Goal: Task Accomplishment & Management: Use online tool/utility

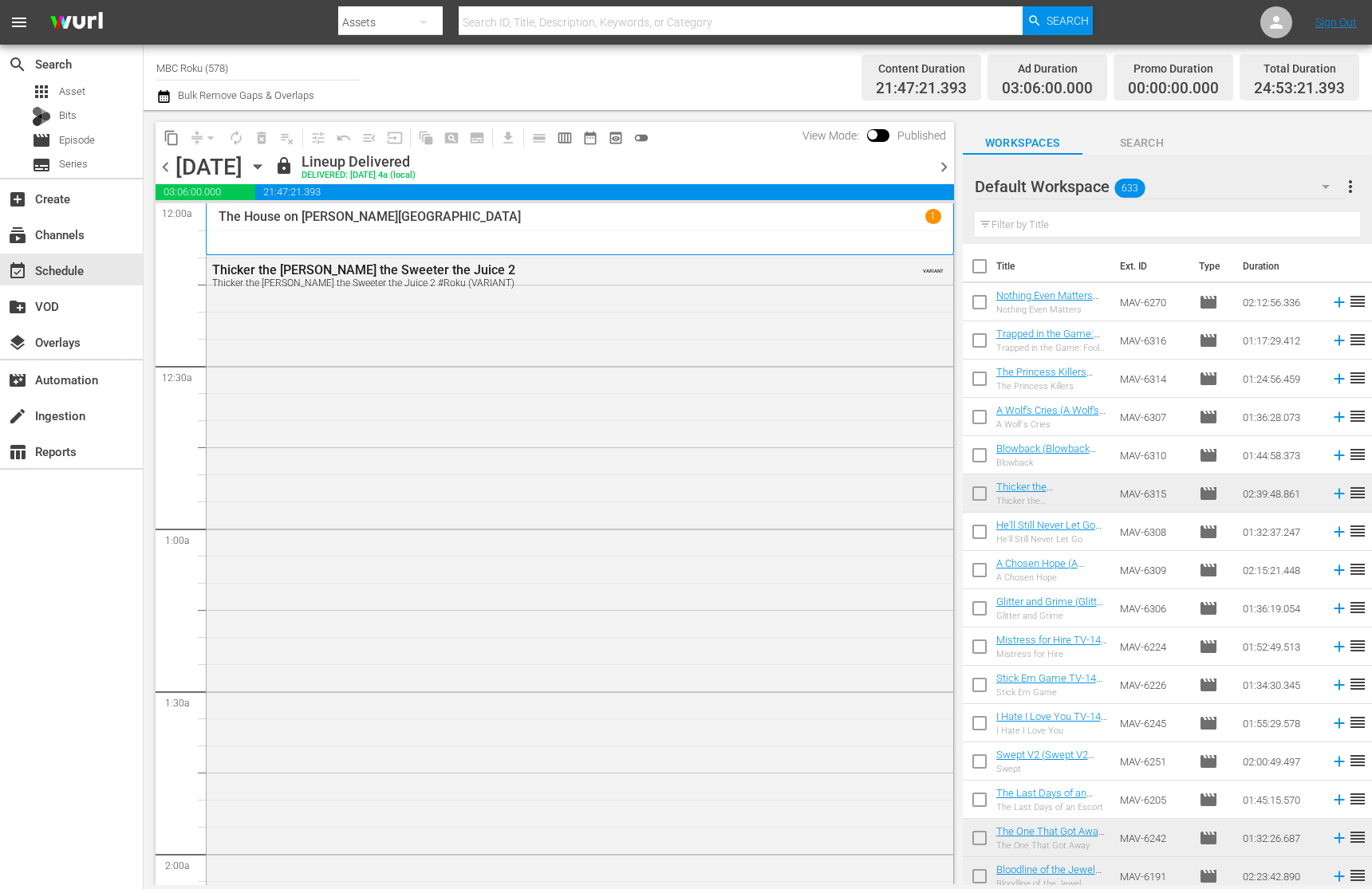
click at [266, 170] on icon "button" at bounding box center [258, 167] width 18 height 18
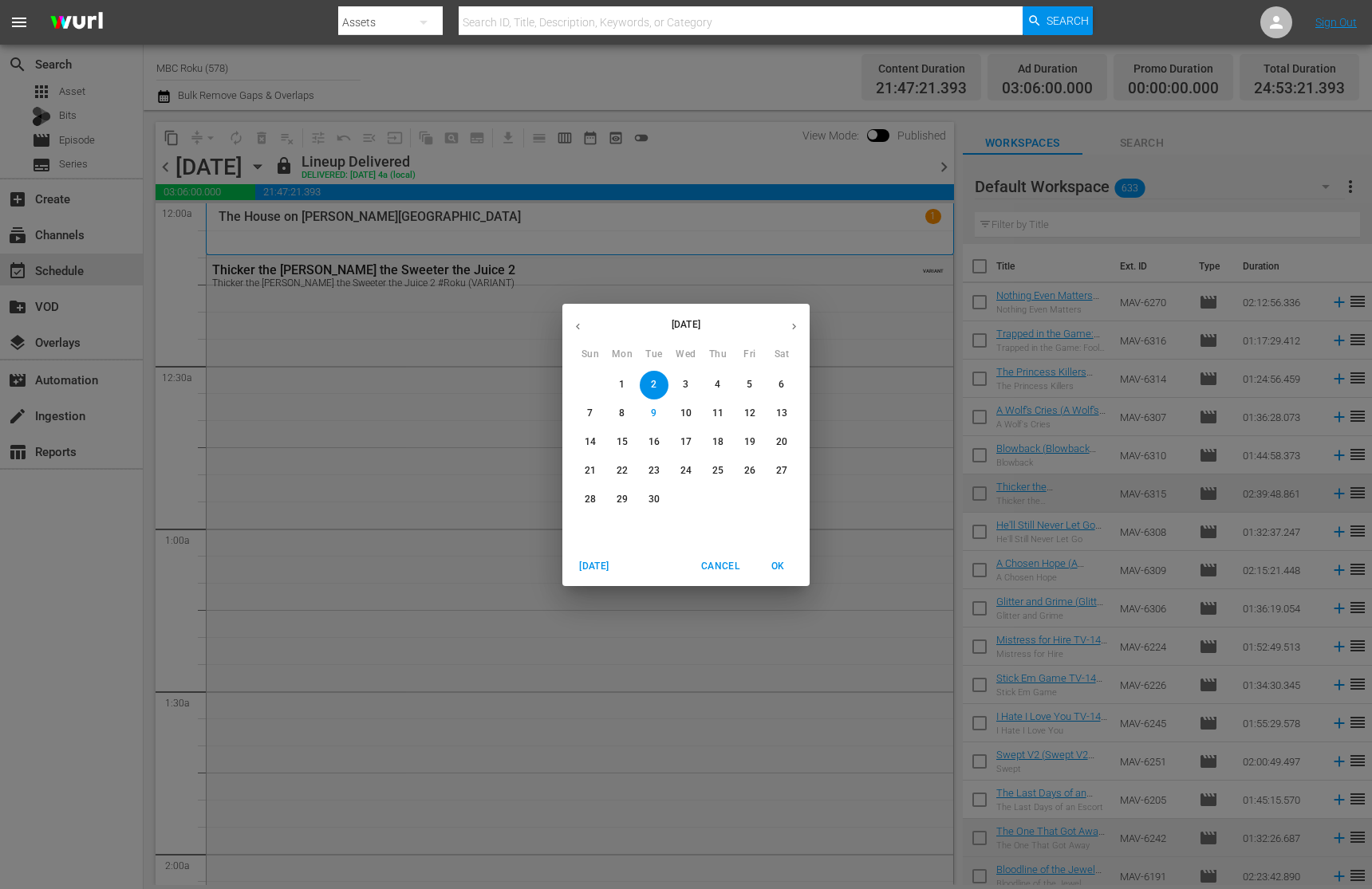
click at [794, 320] on icon "button" at bounding box center [794, 326] width 12 height 12
click at [712, 383] on span "2" at bounding box center [718, 385] width 29 height 13
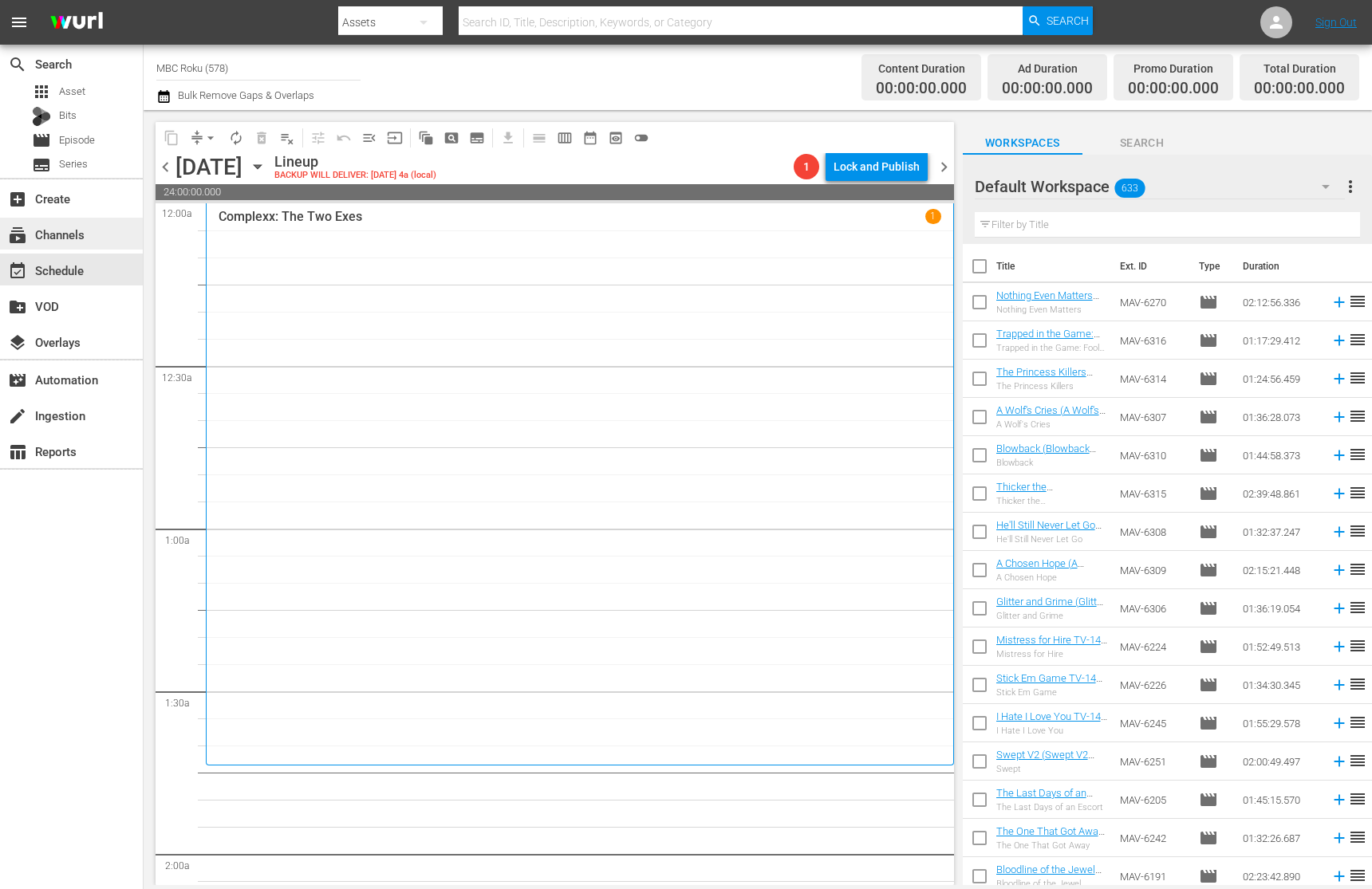
click at [72, 228] on div "subscriptions Channels" at bounding box center [45, 232] width 89 height 14
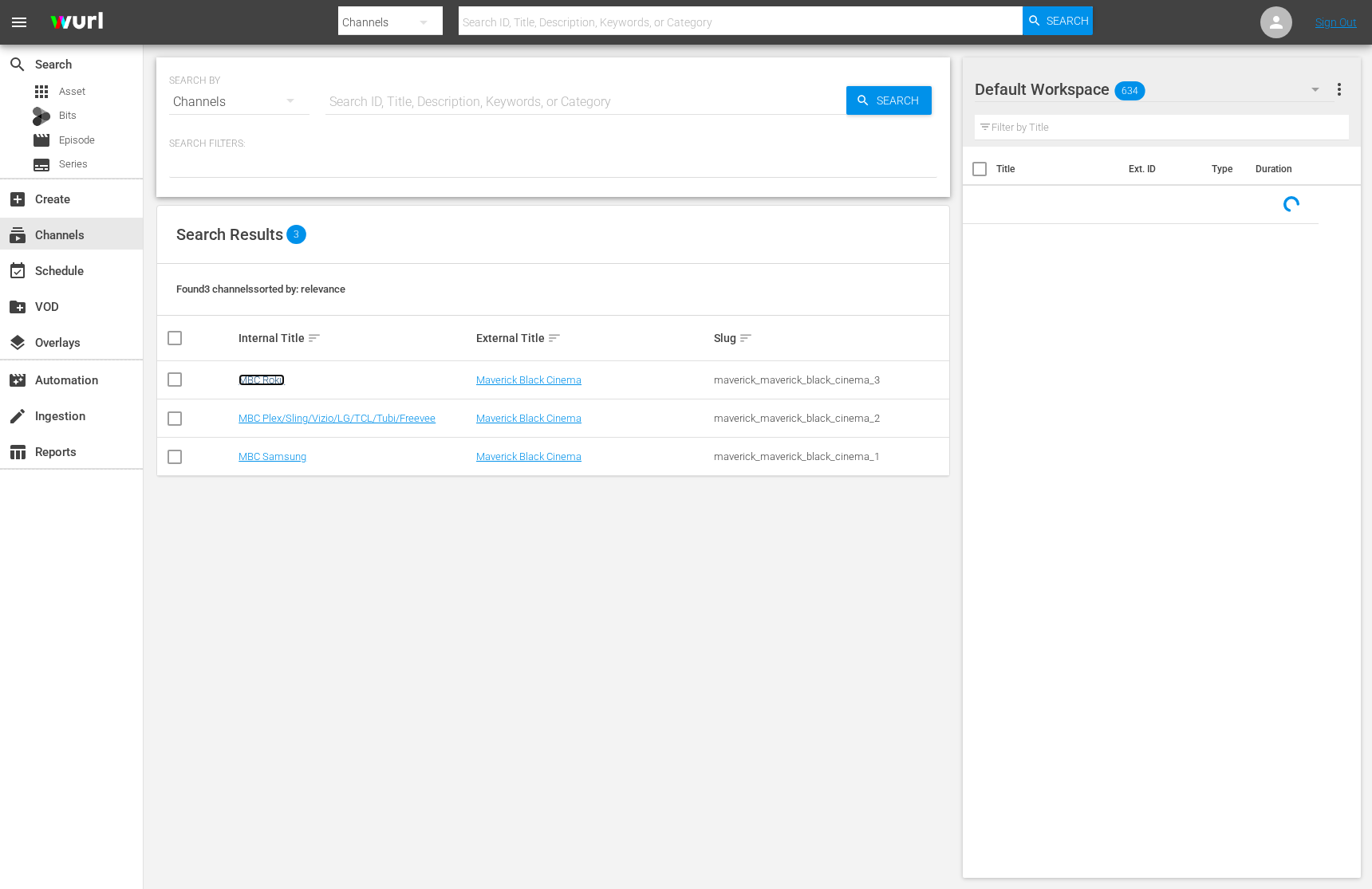
click at [263, 381] on link "MBC Roku" at bounding box center [262, 379] width 46 height 12
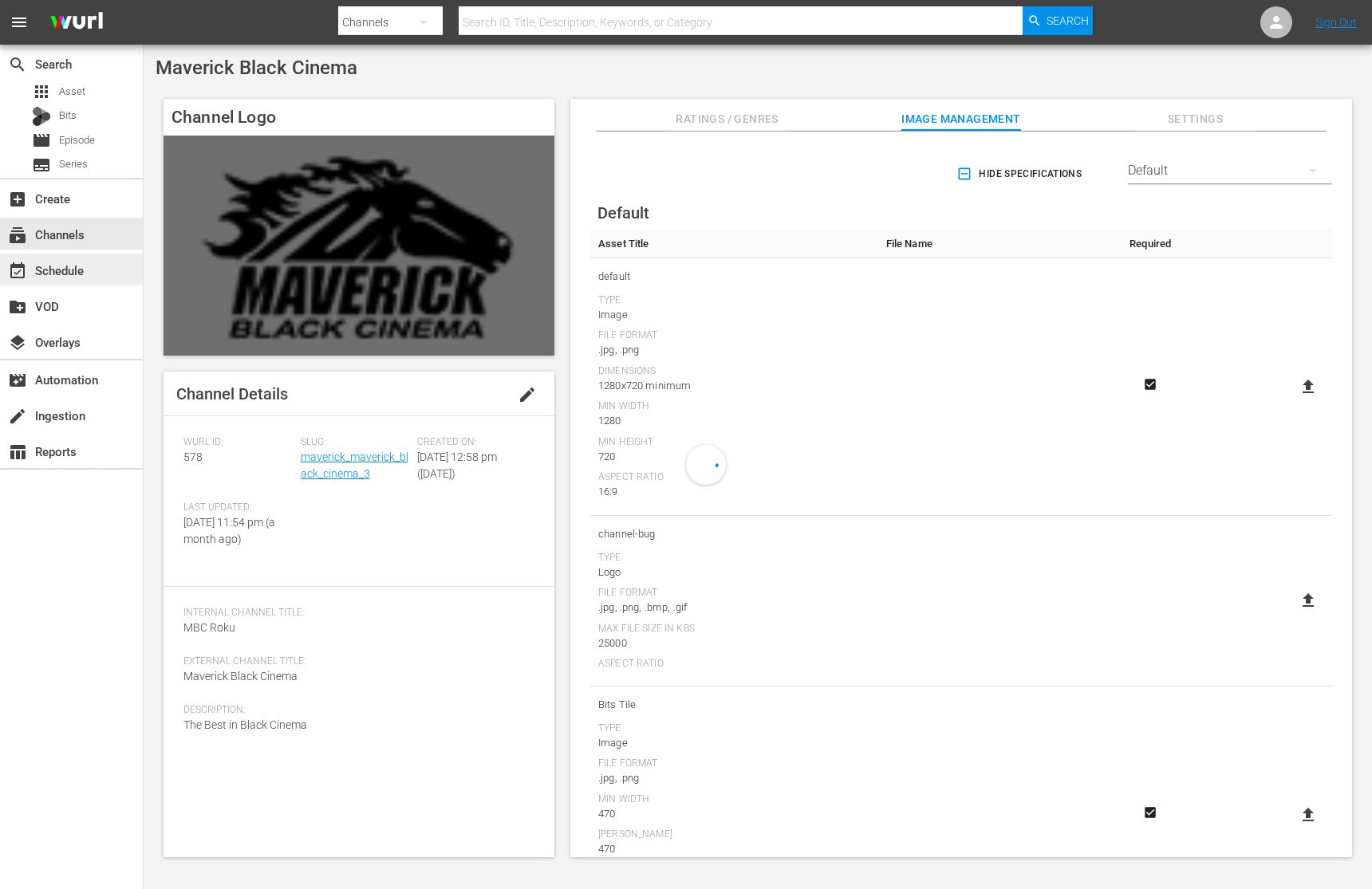
click at [79, 270] on div "event_available Schedule" at bounding box center [45, 268] width 89 height 14
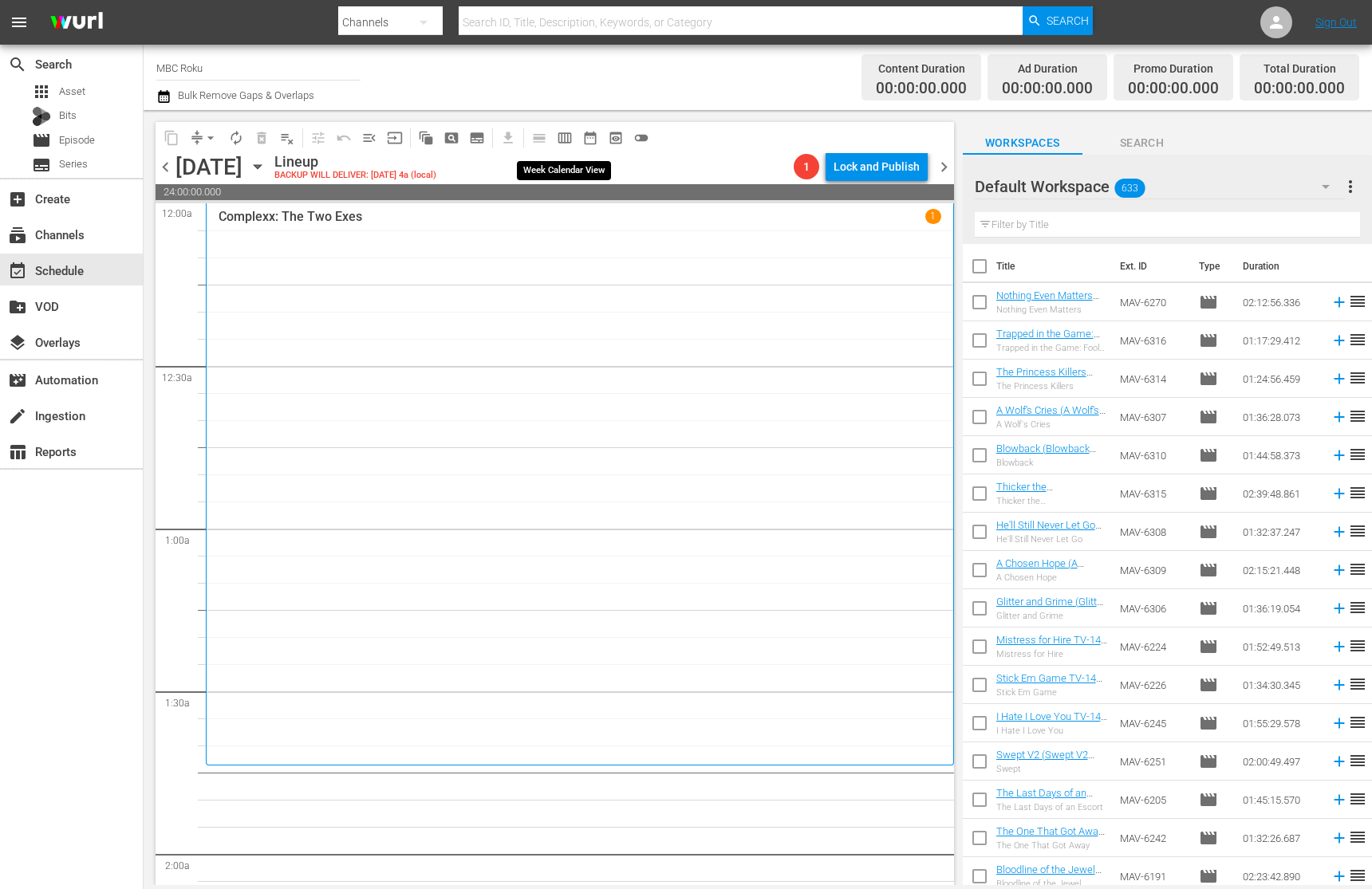
click at [561, 132] on span "calendar_view_week_outlined" at bounding box center [565, 138] width 16 height 16
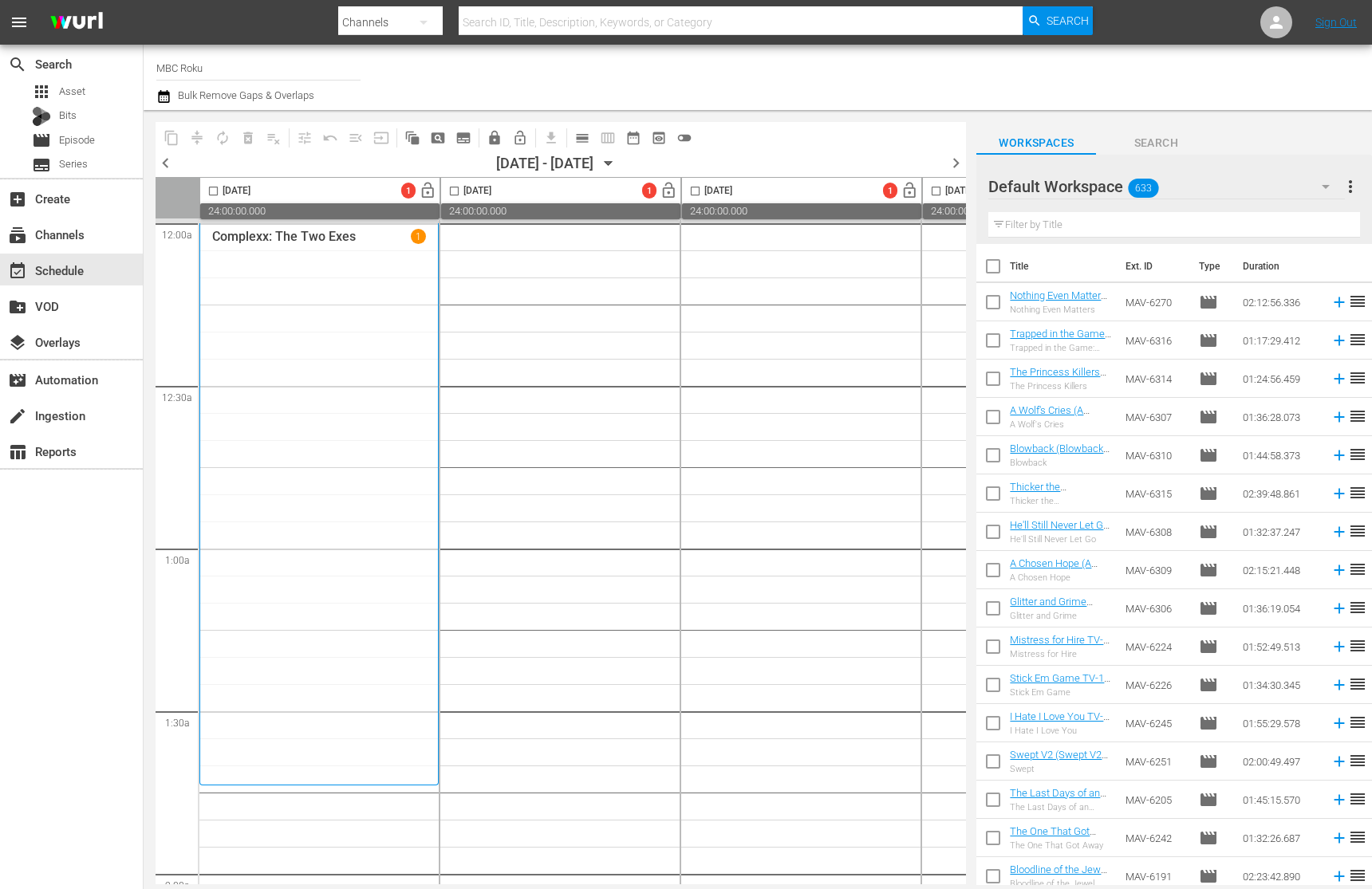
click at [618, 165] on icon "button" at bounding box center [609, 163] width 18 height 18
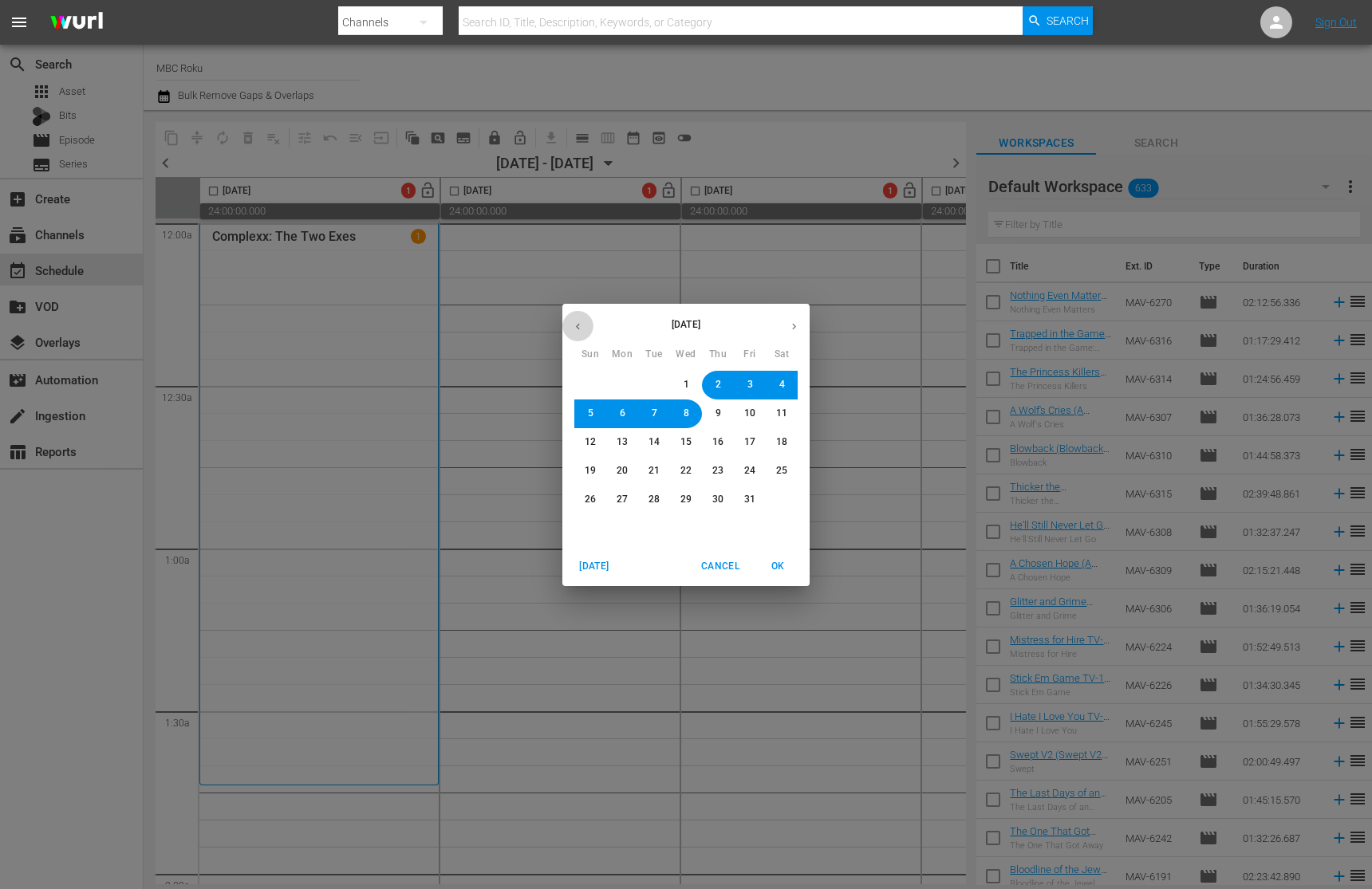
click at [586, 321] on button "button" at bounding box center [578, 327] width 31 height 31
click at [649, 382] on span "2" at bounding box center [653, 385] width 10 height 13
drag, startPoint x: 780, startPoint y: 564, endPoint x: 814, endPoint y: 607, distance: 54.8
click at [780, 564] on span "OK" at bounding box center [777, 567] width 38 height 17
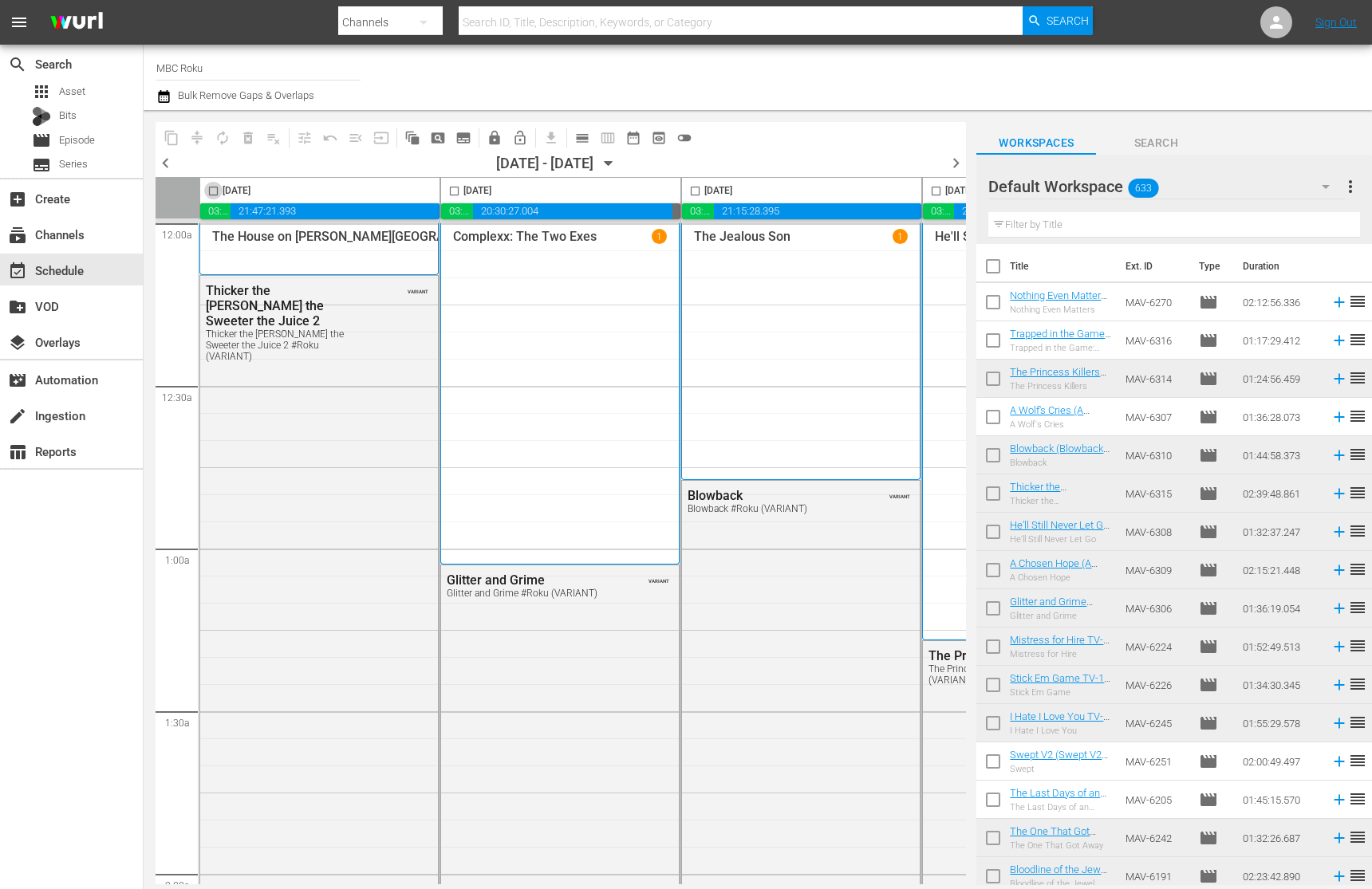
click at [215, 193] on input "checkbox" at bounding box center [213, 194] width 19 height 19
checkbox input "true"
click at [455, 191] on input "checkbox" at bounding box center [454, 194] width 19 height 19
checkbox input "true"
click at [696, 191] on input "checkbox" at bounding box center [695, 194] width 19 height 19
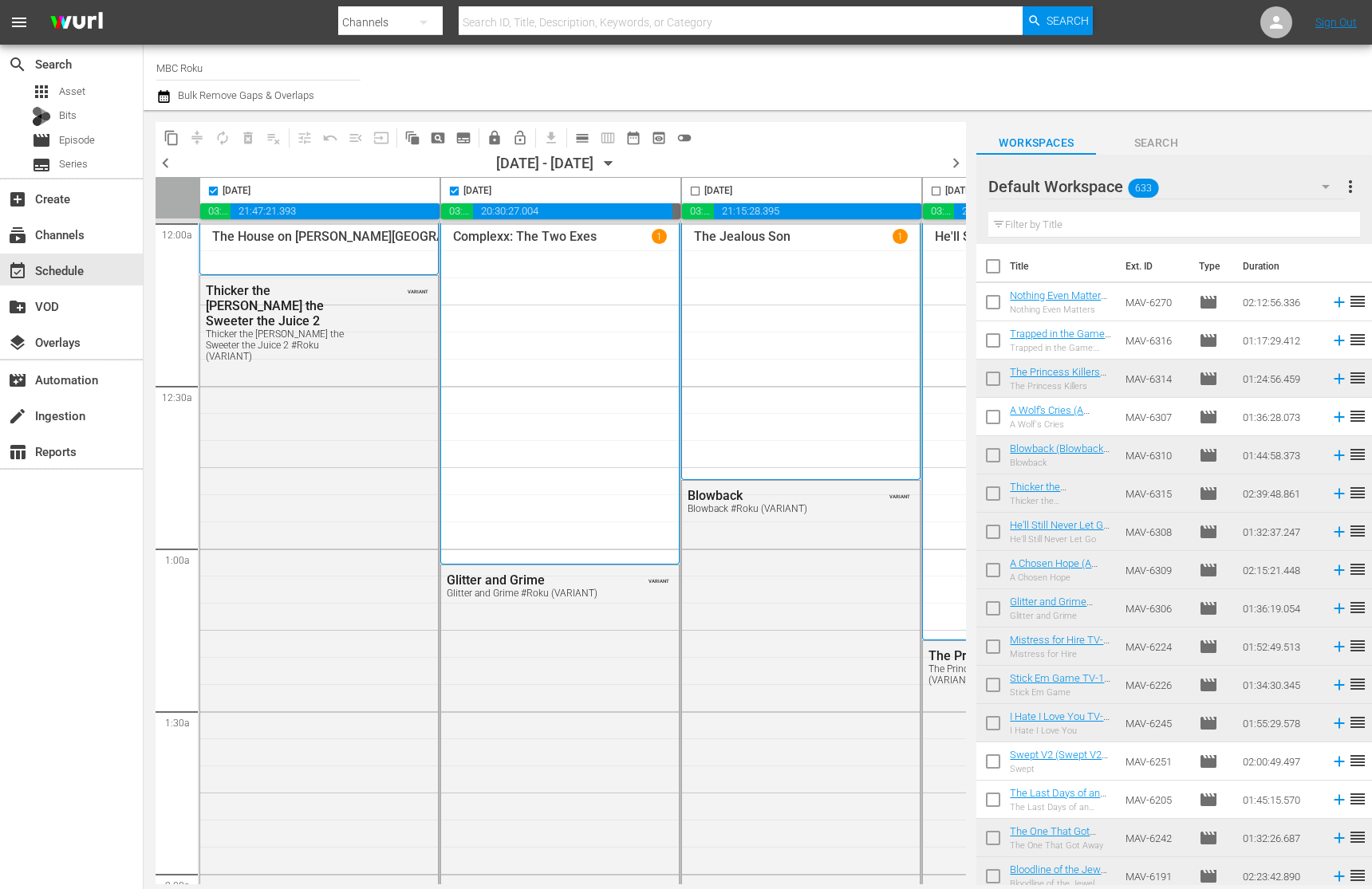
checkbox input "true"
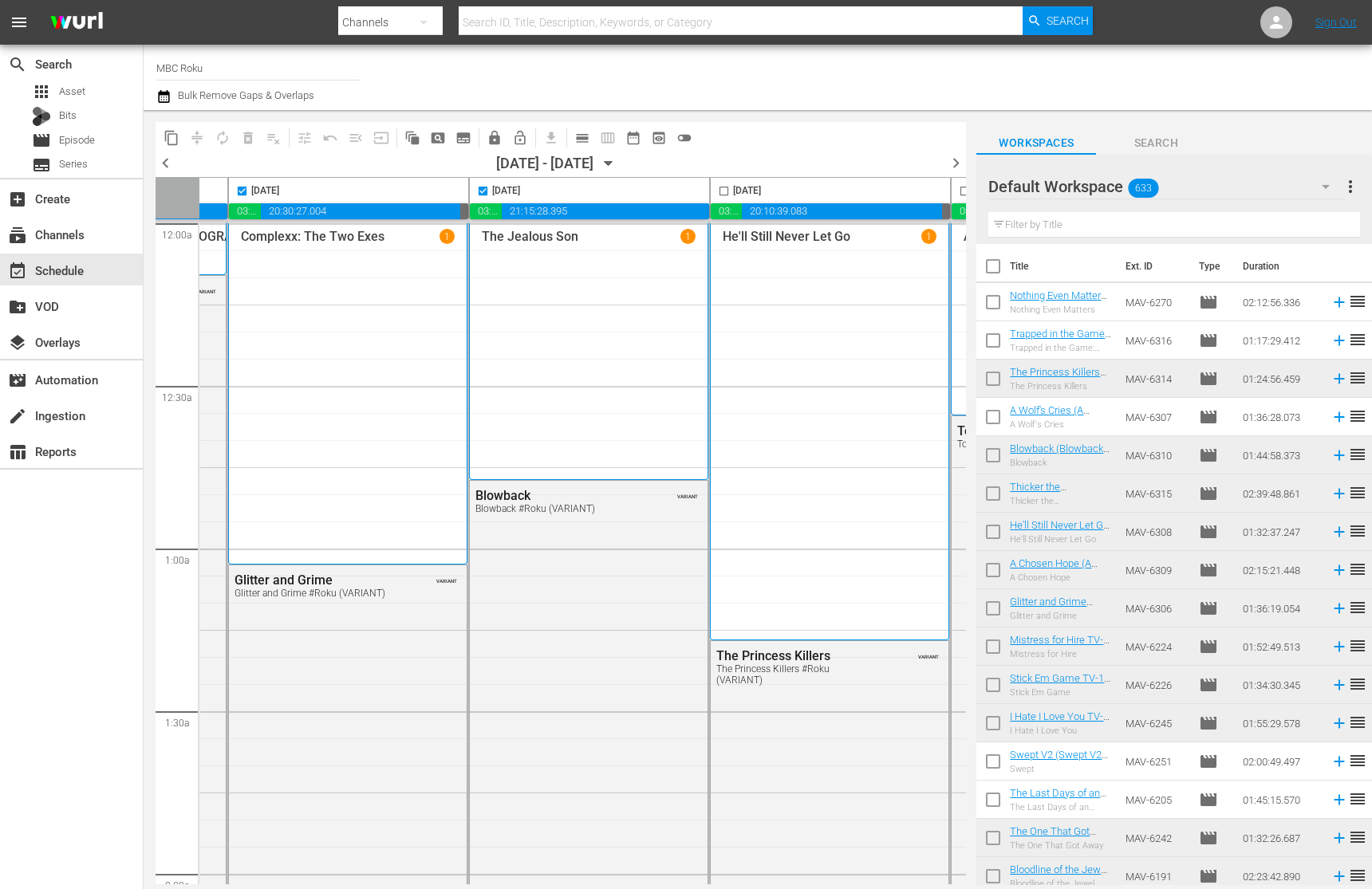
scroll to position [0, 213]
click at [726, 189] on input "checkbox" at bounding box center [723, 194] width 19 height 19
checkbox input "true"
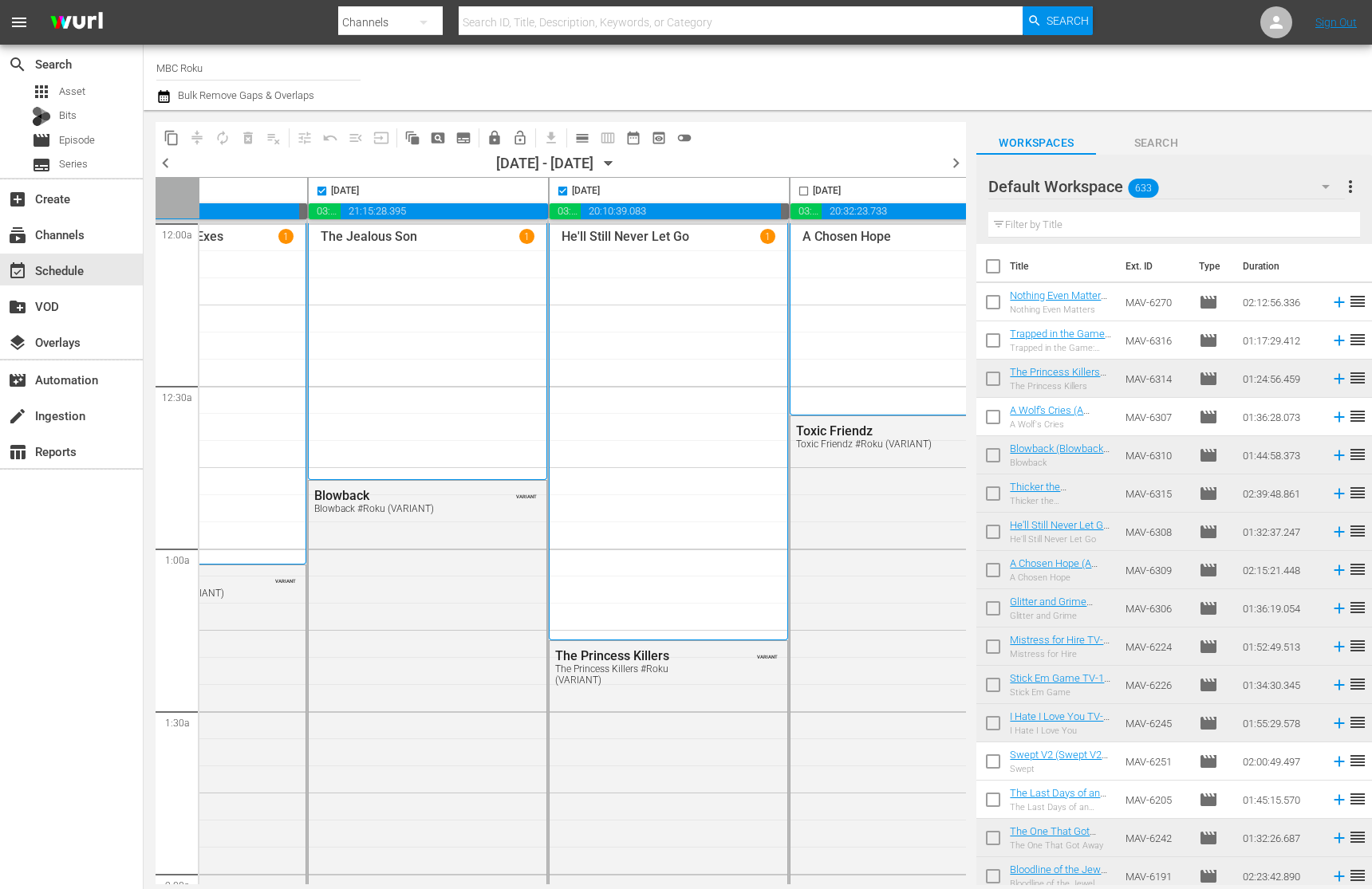
scroll to position [0, 378]
click at [794, 189] on input "checkbox" at bounding box center [800, 194] width 19 height 19
checkbox input "true"
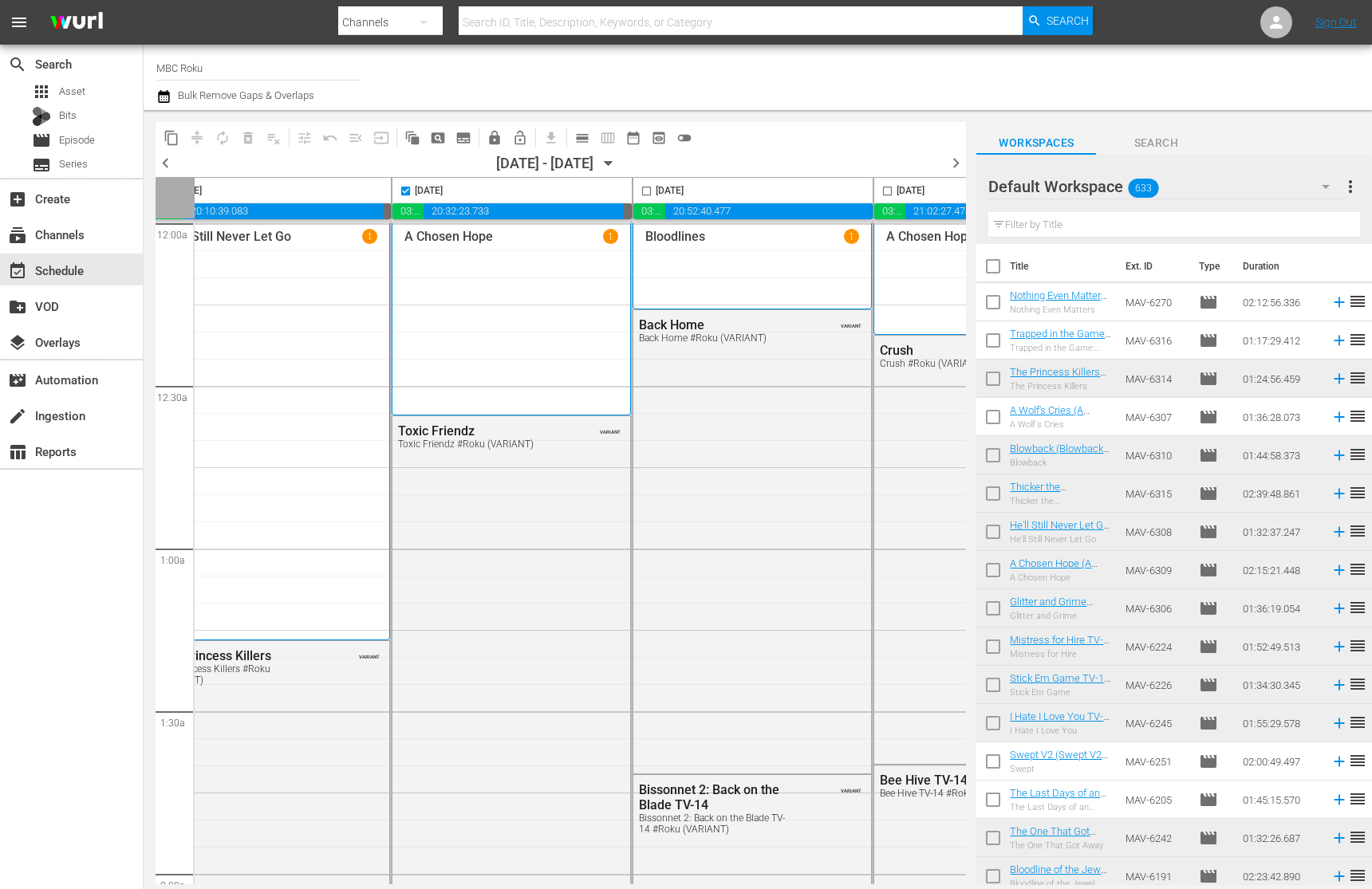
scroll to position [0, 780]
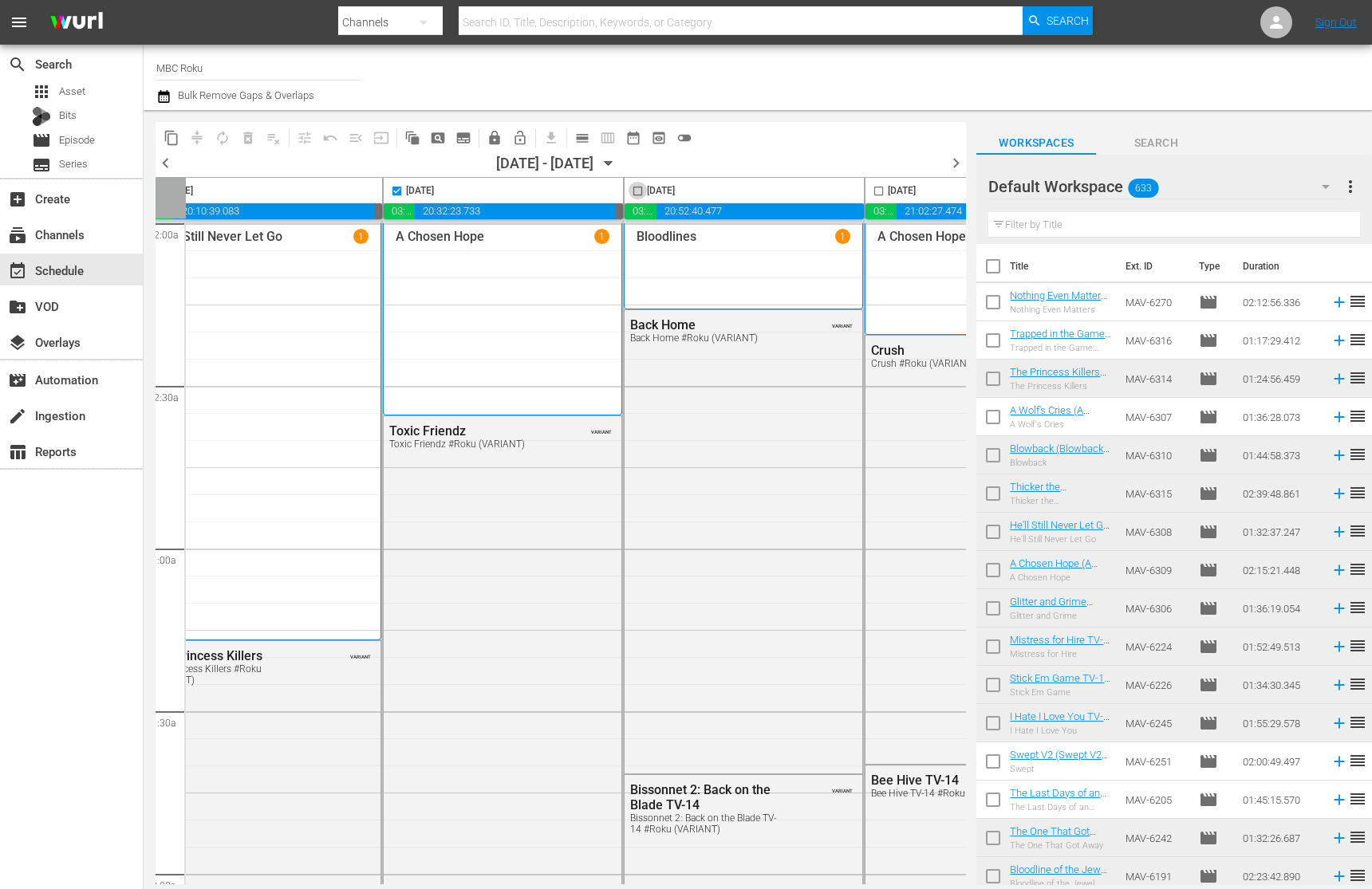
click at [634, 192] on input "checkbox" at bounding box center [637, 194] width 19 height 19
checkbox input "true"
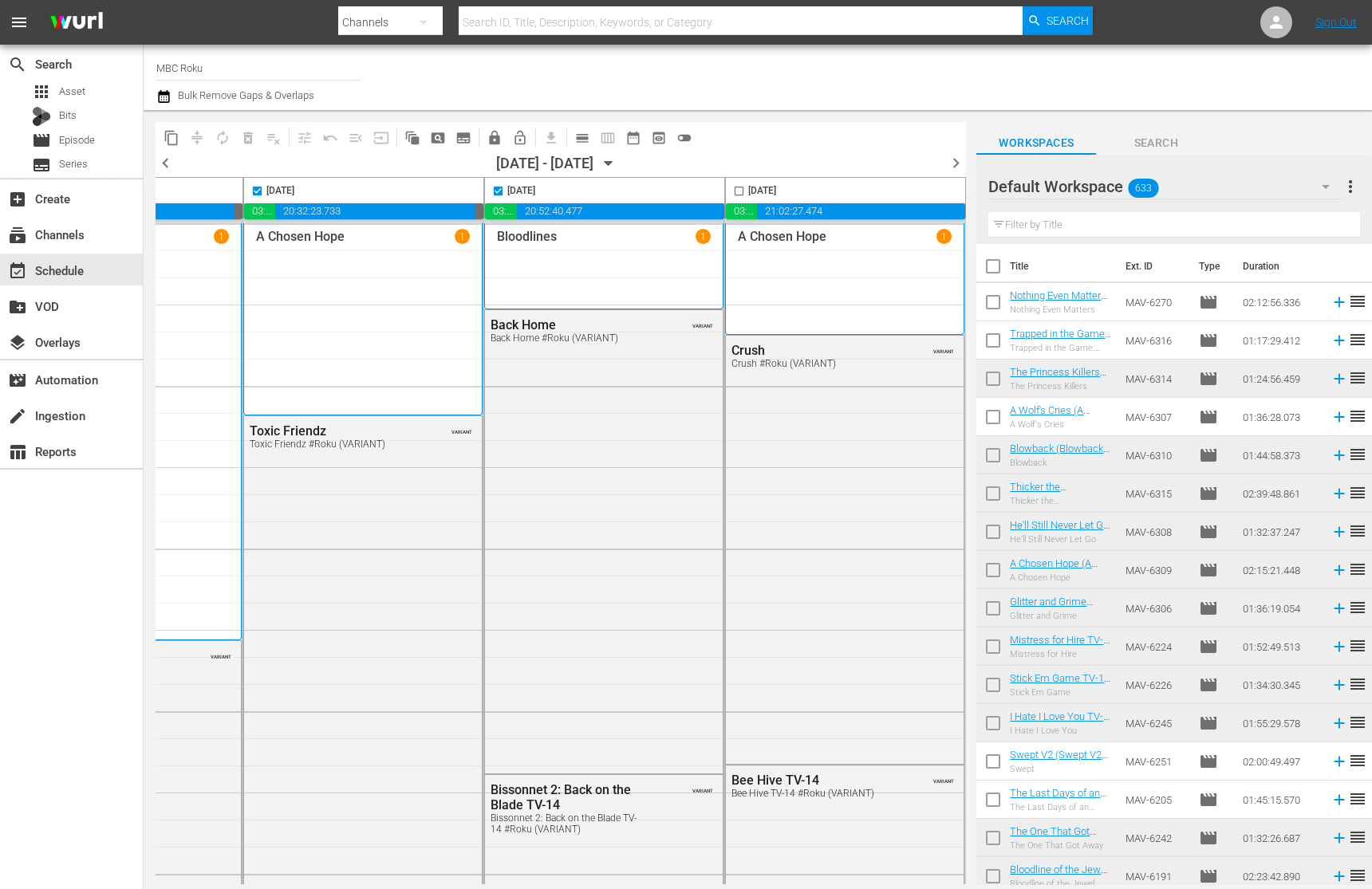
click at [730, 195] on input "checkbox" at bounding box center [739, 194] width 19 height 19
checkbox input "true"
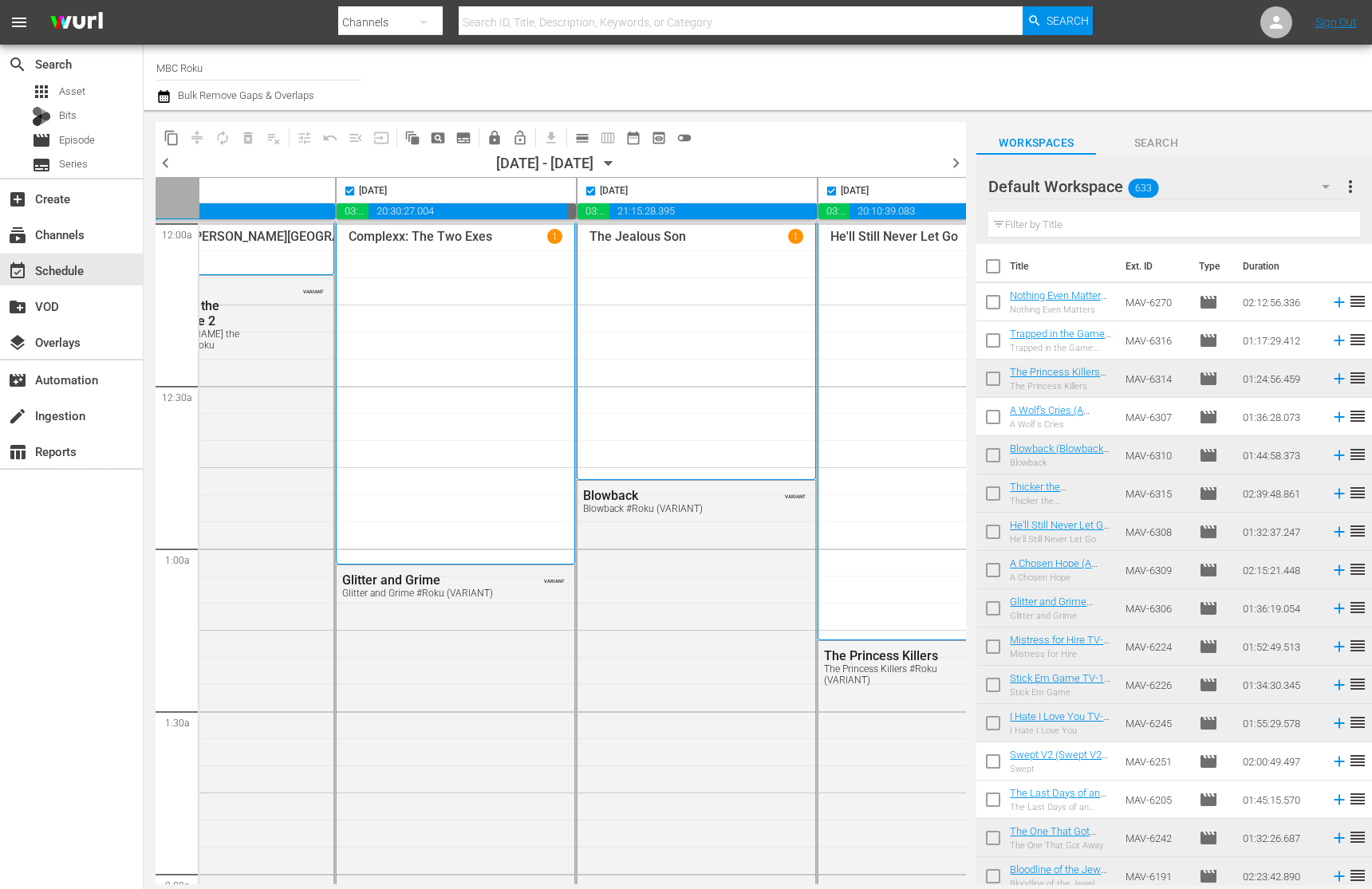
scroll to position [0, 0]
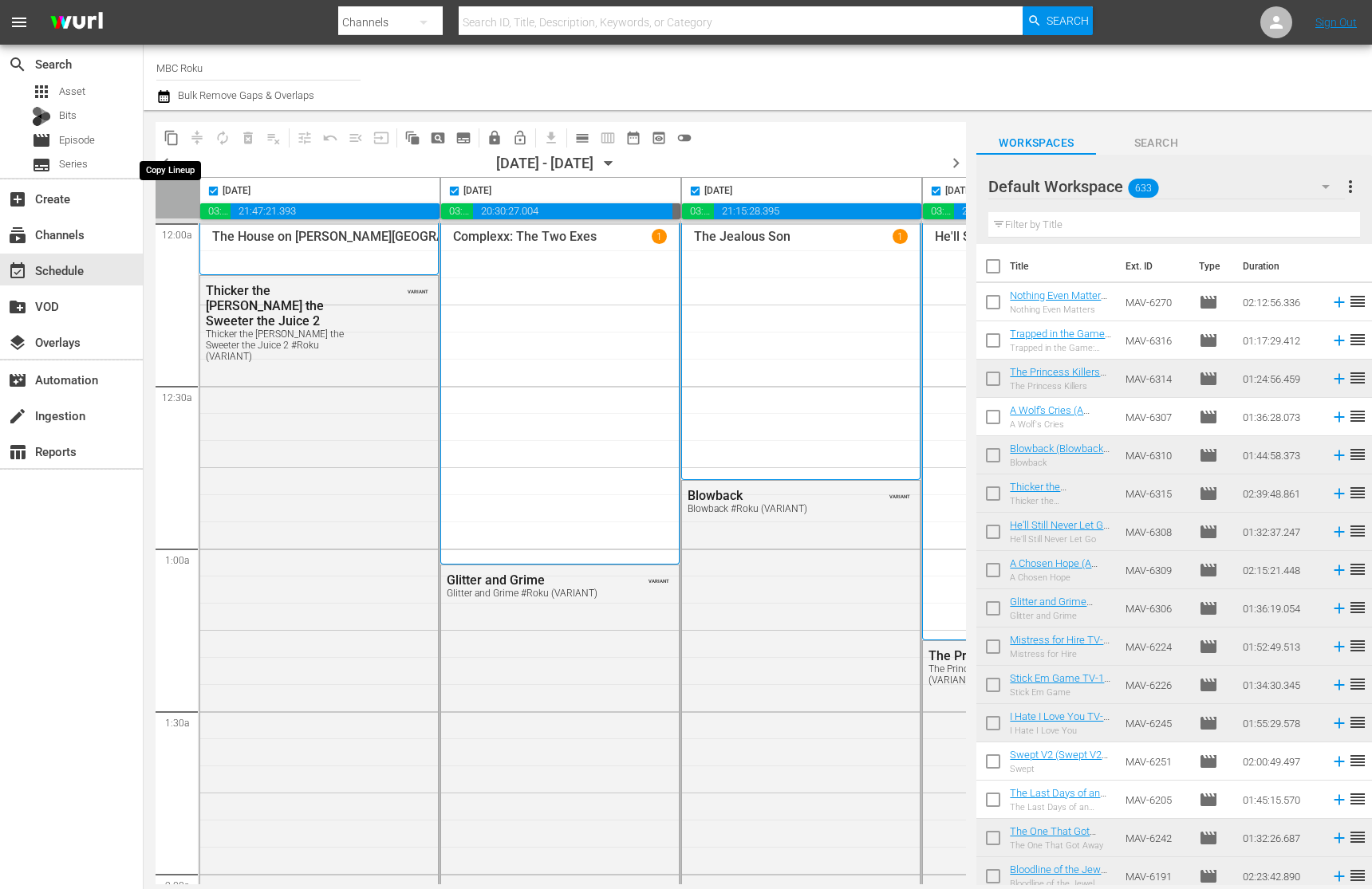
click at [167, 135] on span "content_copy" at bounding box center [171, 138] width 16 height 16
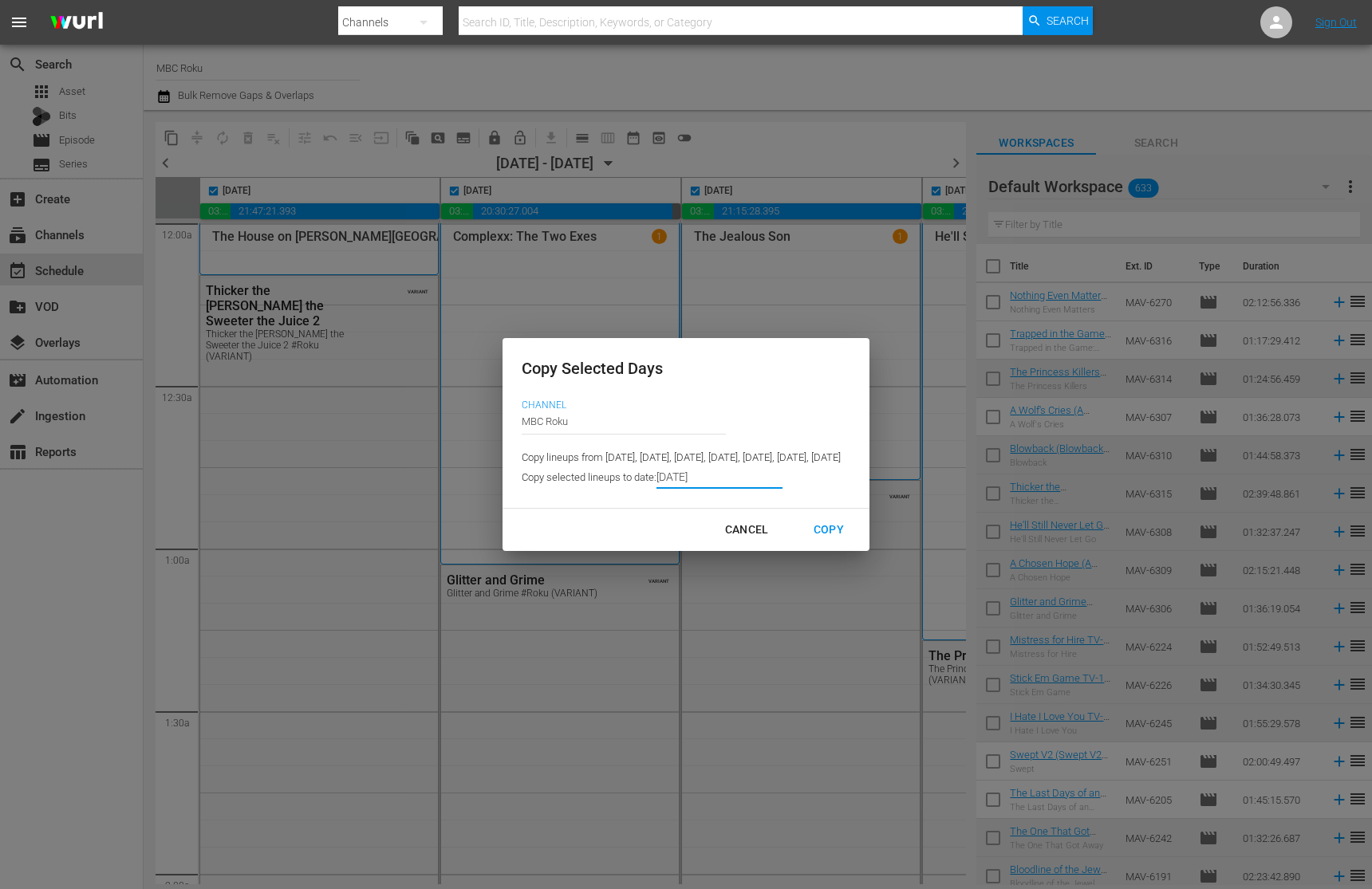
click at [656, 474] on input "[DATE]" at bounding box center [719, 477] width 126 height 24
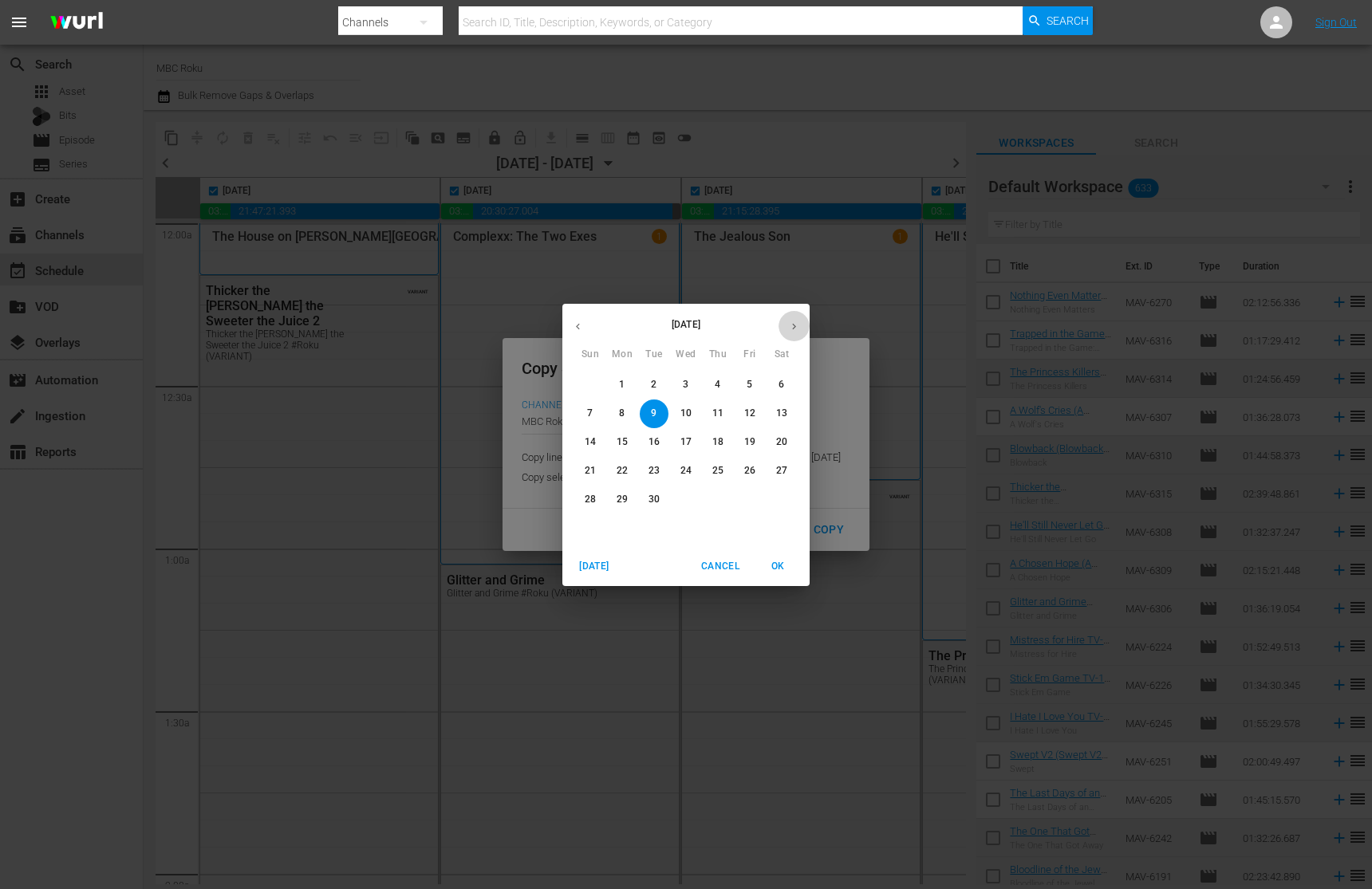
click at [788, 321] on icon "button" at bounding box center [794, 326] width 12 height 12
click at [718, 380] on p "2" at bounding box center [718, 385] width 5 height 13
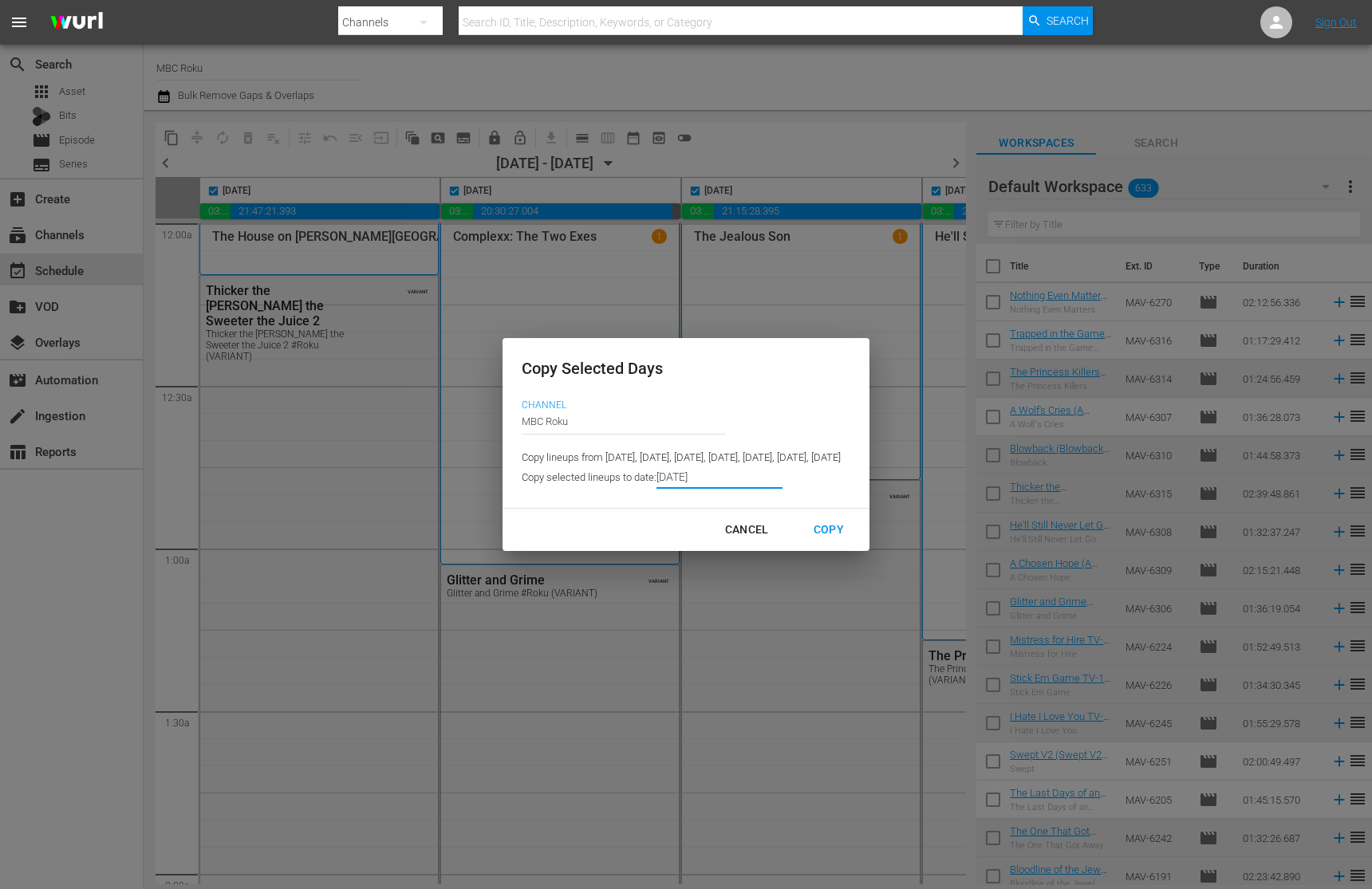
click at [857, 533] on div "Copy" at bounding box center [828, 530] width 56 height 20
type input "[DATE]"
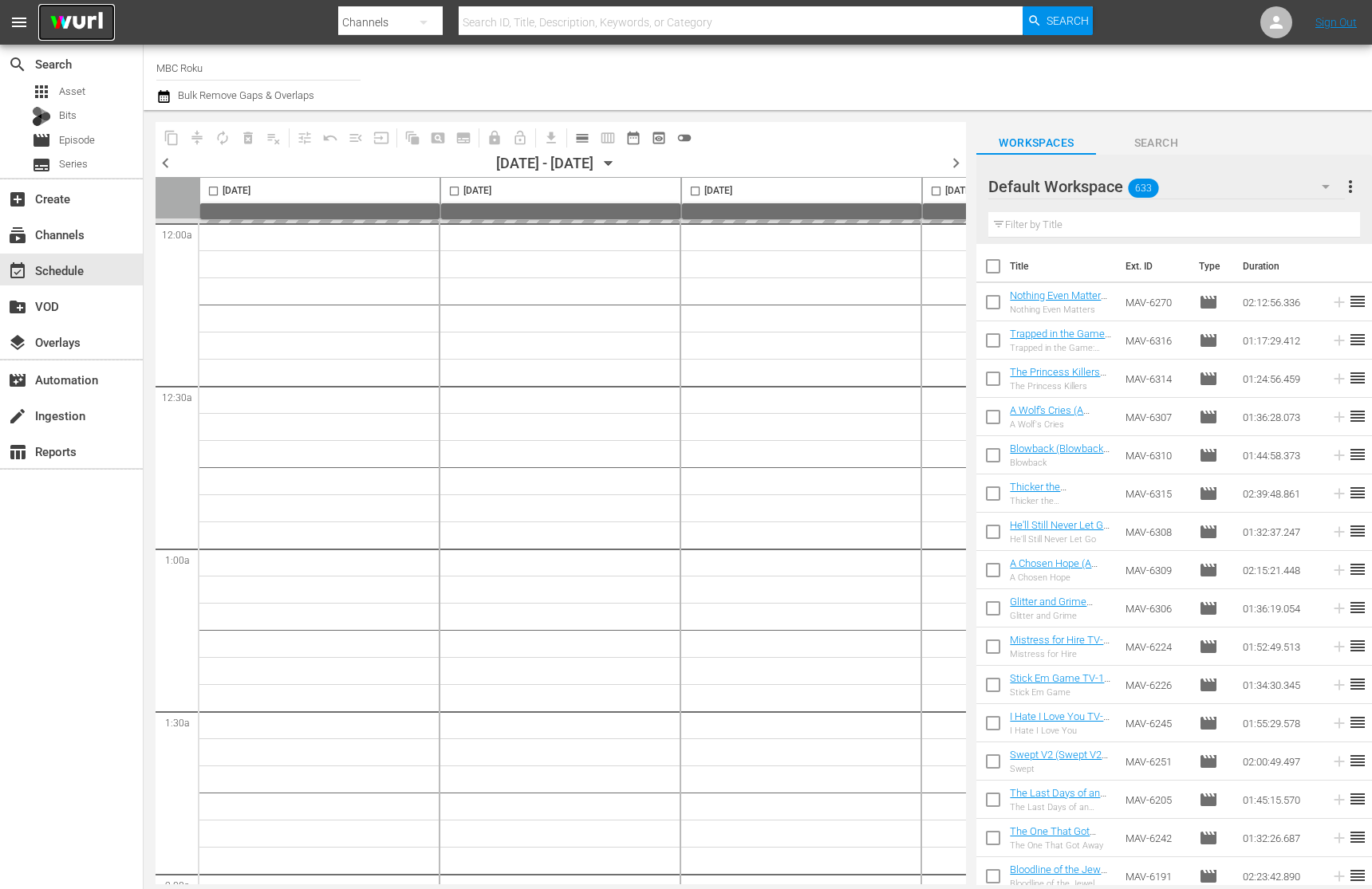
checkbox input "false"
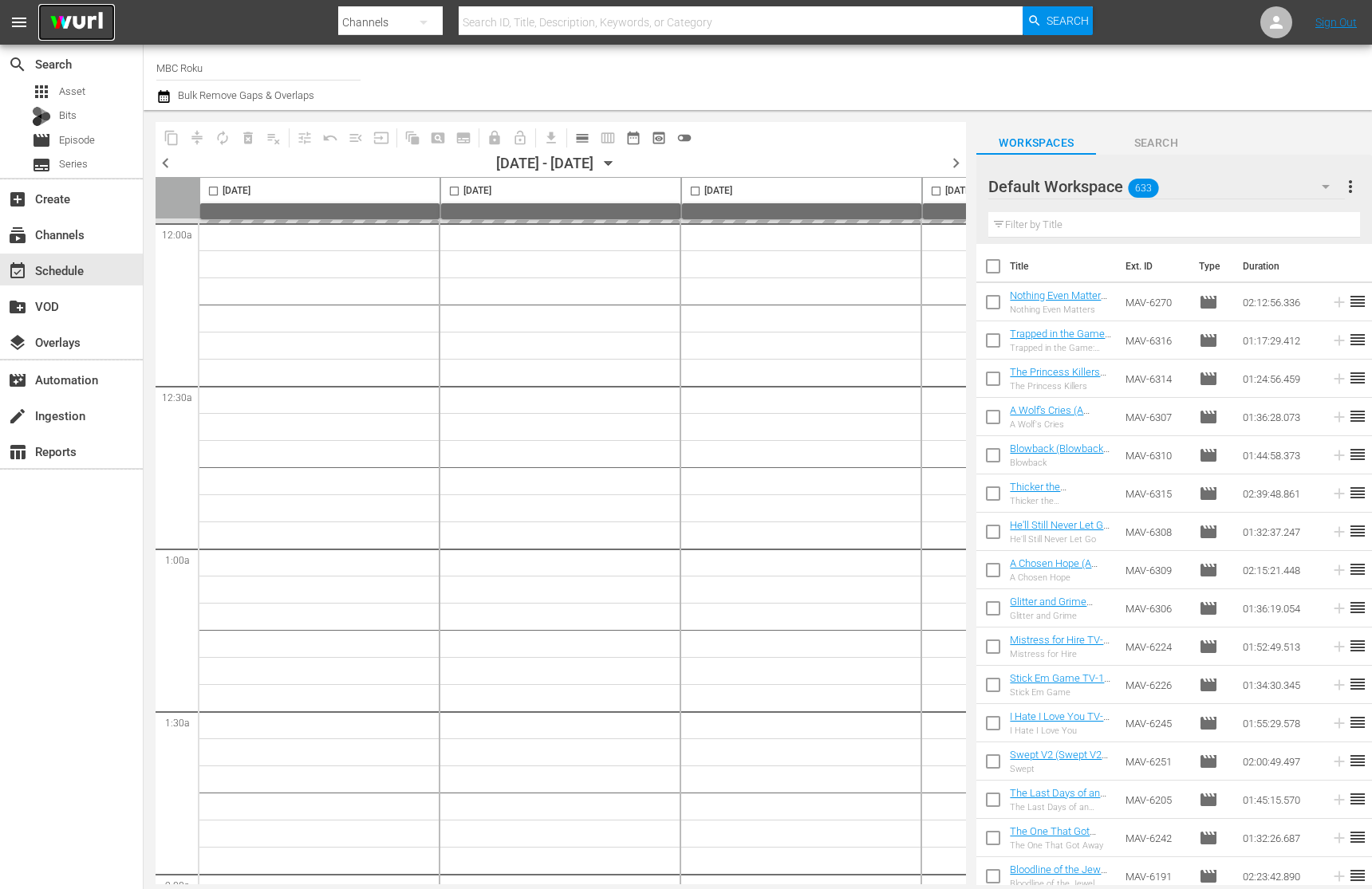
checkbox input "false"
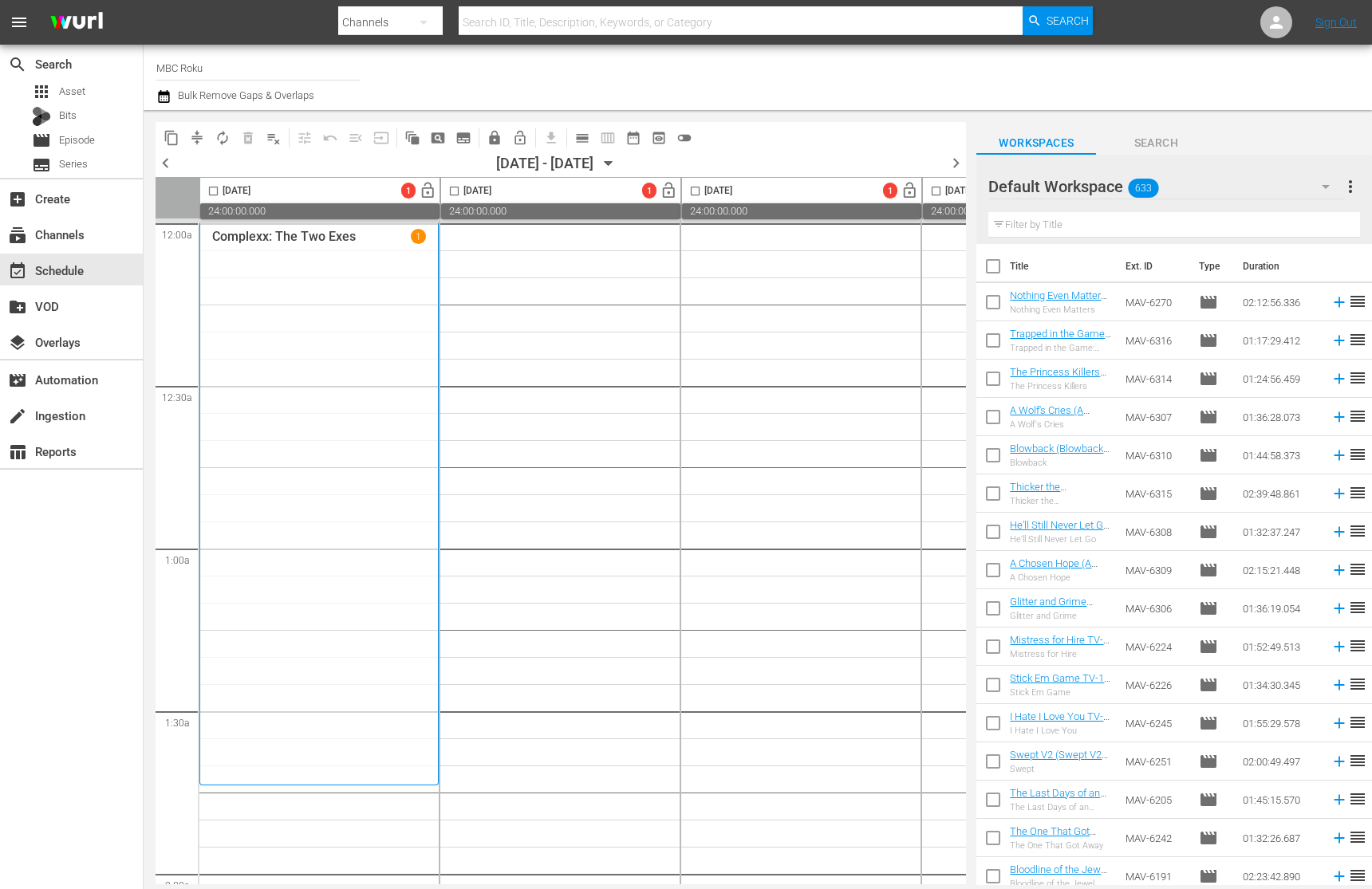
click at [612, 162] on icon "button" at bounding box center [609, 163] width 7 height 4
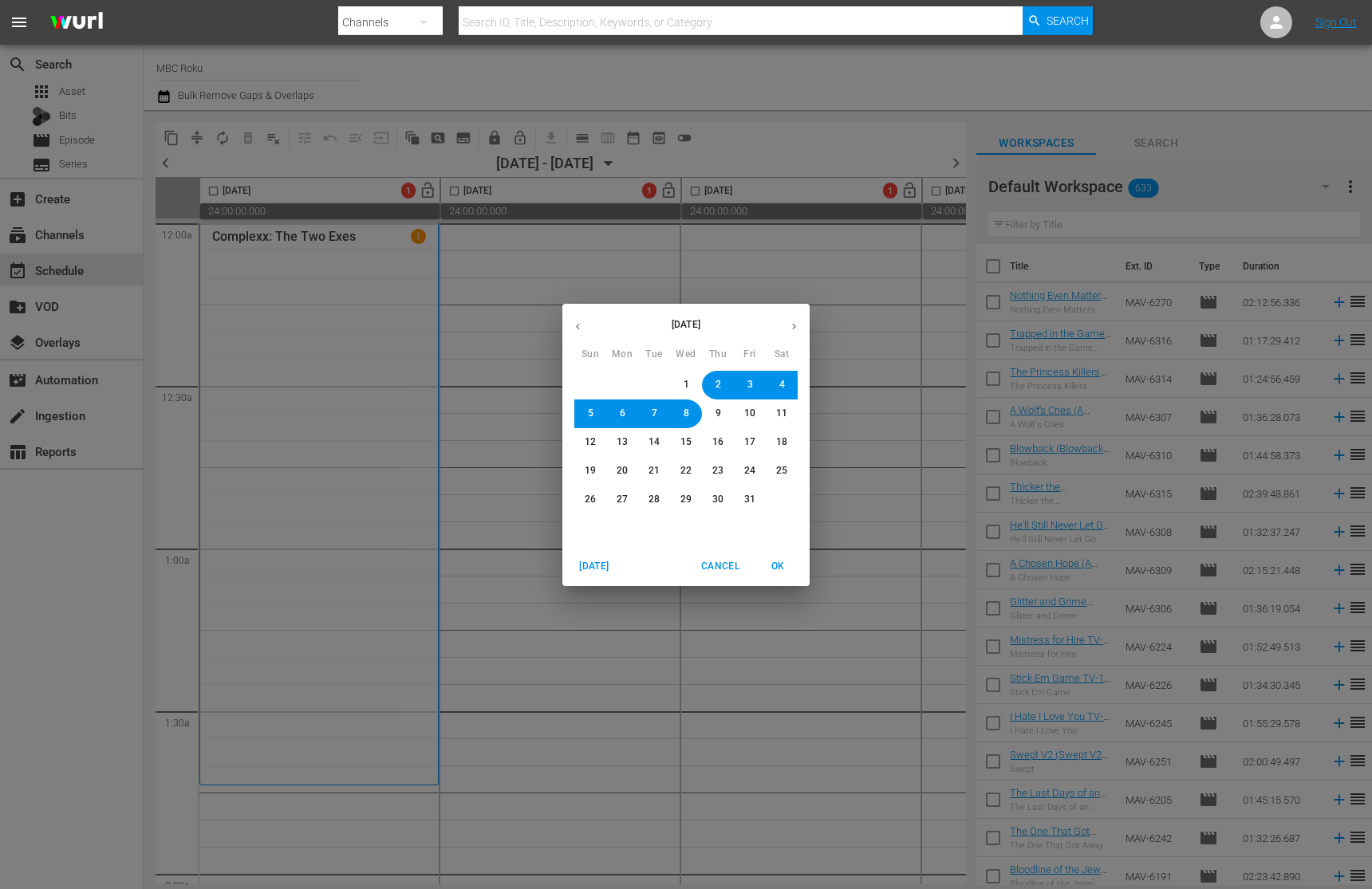
click at [581, 327] on icon "button" at bounding box center [578, 326] width 12 height 12
click at [653, 384] on span "2" at bounding box center [654, 385] width 5 height 13
drag, startPoint x: 770, startPoint y: 566, endPoint x: 367, endPoint y: 259, distance: 506.6
click at [770, 566] on span "OK" at bounding box center [777, 567] width 38 height 17
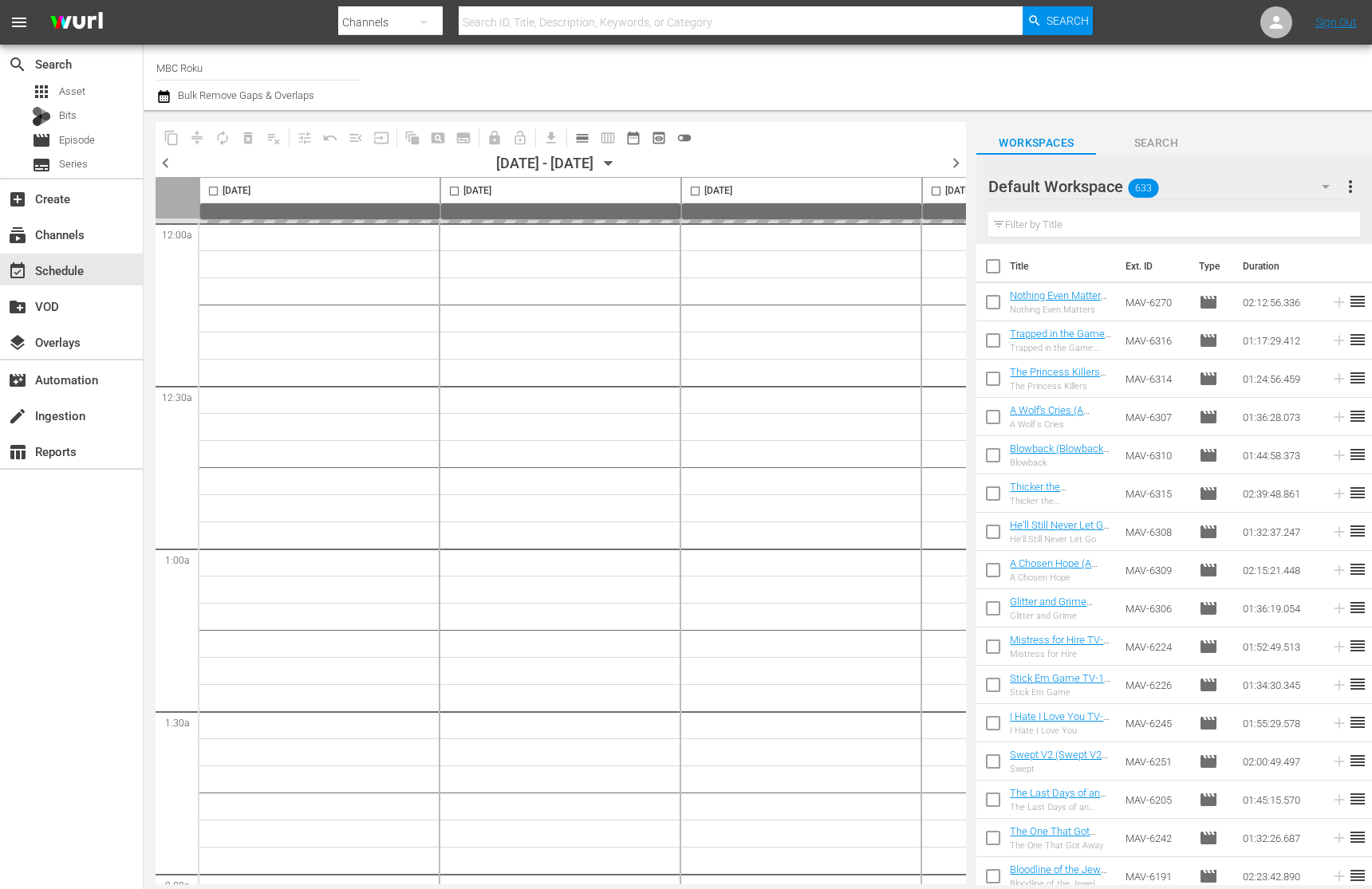
click at [217, 191] on input "checkbox" at bounding box center [213, 194] width 19 height 19
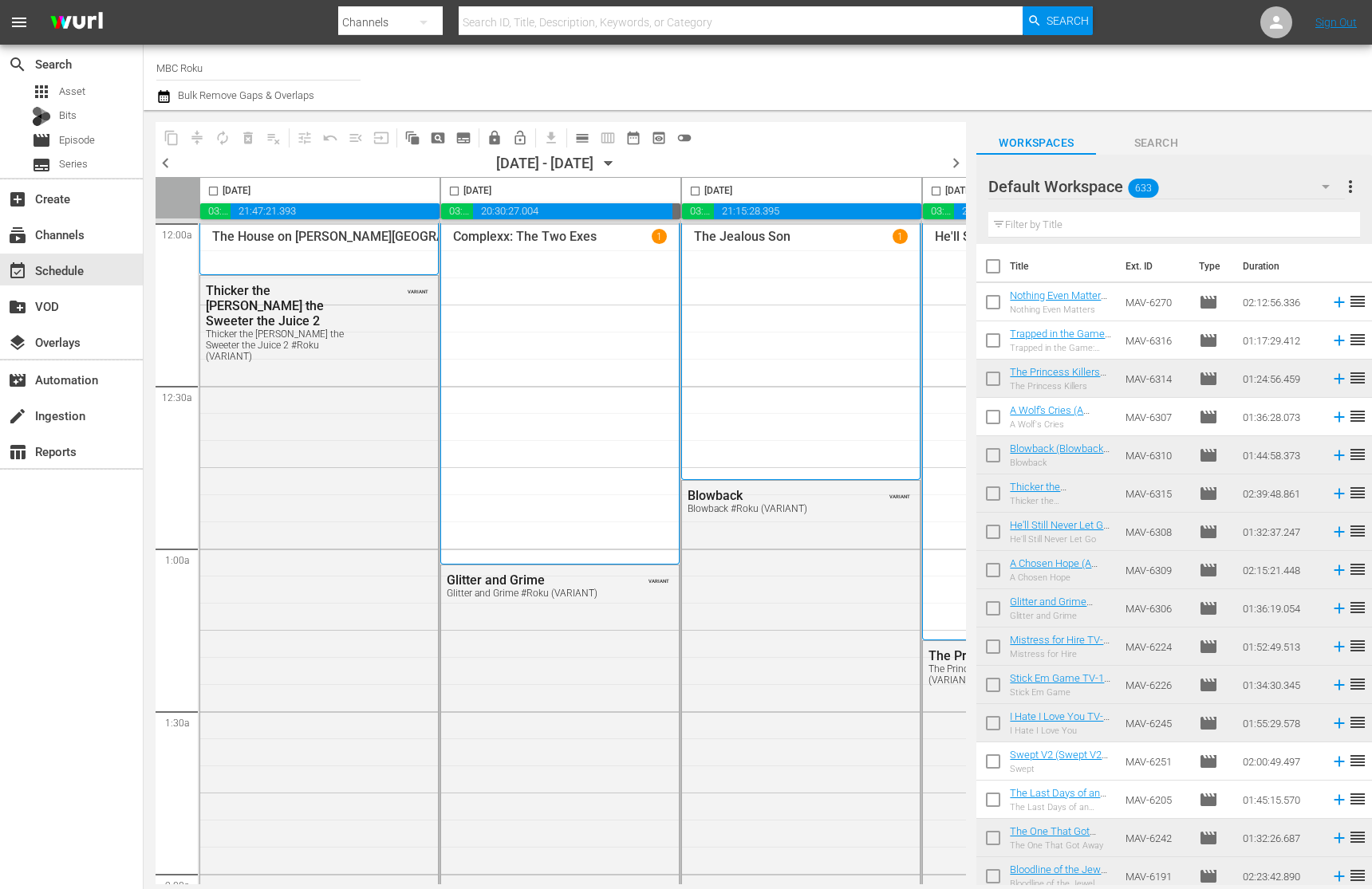
click at [212, 191] on input "checkbox" at bounding box center [213, 194] width 19 height 19
checkbox input "true"
click at [165, 138] on span "content_copy" at bounding box center [171, 138] width 16 height 16
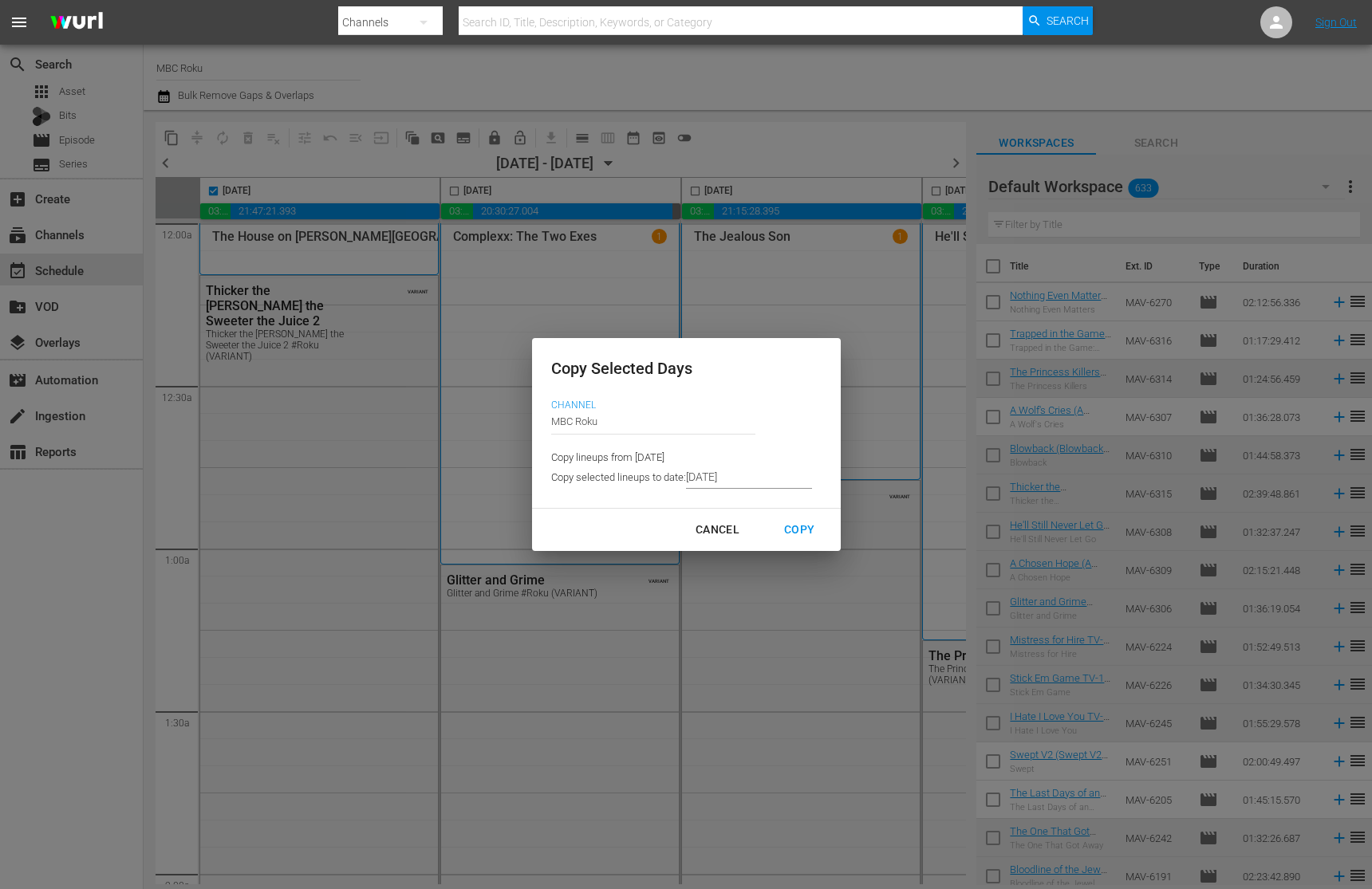
click at [718, 482] on input "[DATE]" at bounding box center [749, 477] width 126 height 24
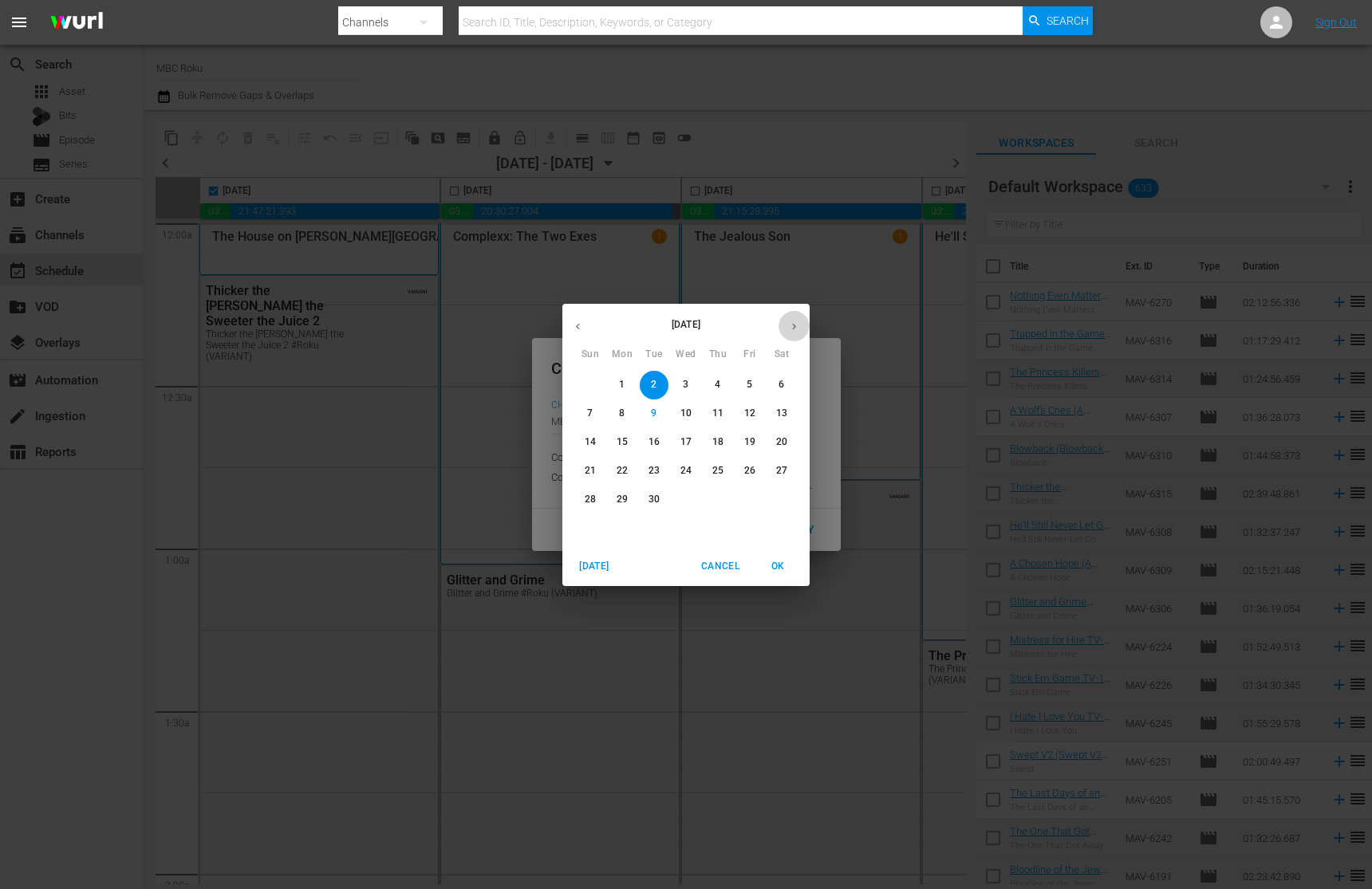
click at [791, 328] on icon "button" at bounding box center [794, 326] width 12 height 12
click at [721, 385] on span "2" at bounding box center [718, 385] width 29 height 13
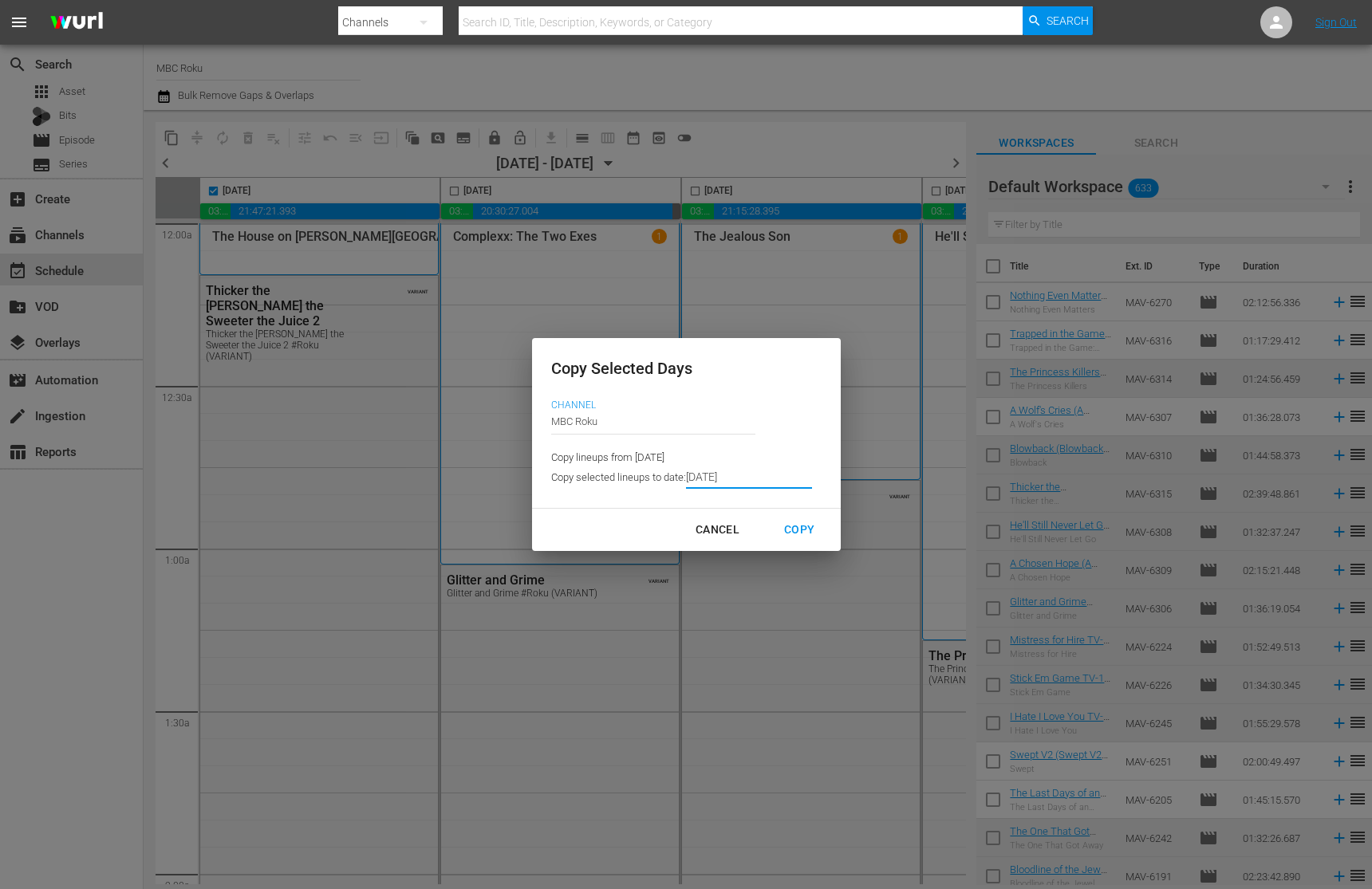
drag, startPoint x: 803, startPoint y: 535, endPoint x: 772, endPoint y: 528, distance: 31.8
click at [802, 533] on div "Copy" at bounding box center [799, 530] width 56 height 20
type input "[DATE]"
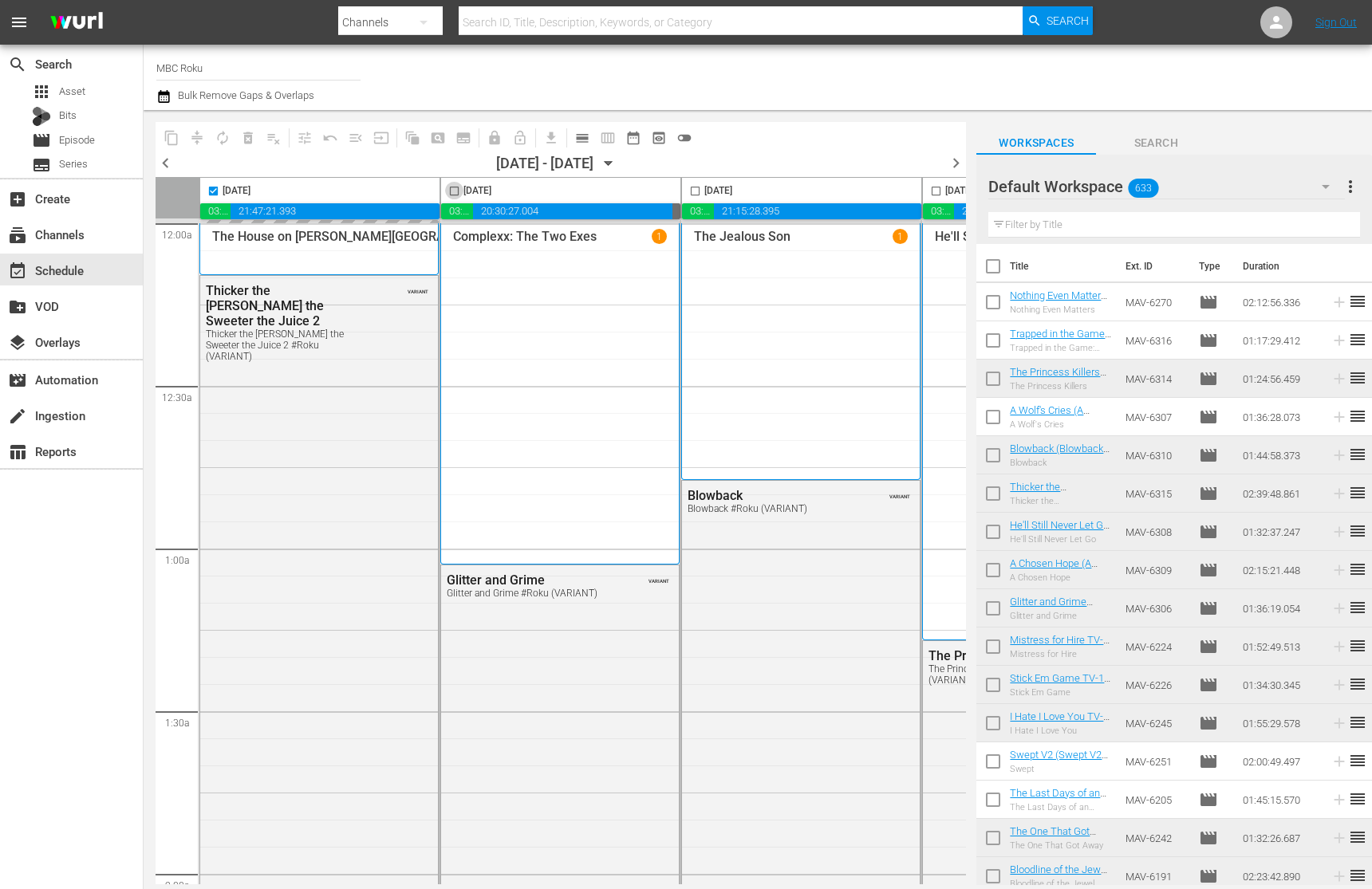
click at [455, 191] on input "checkbox" at bounding box center [454, 194] width 19 height 19
checkbox input "true"
drag, startPoint x: 694, startPoint y: 191, endPoint x: 777, endPoint y: 206, distance: 84.3
click at [694, 191] on input "checkbox" at bounding box center [695, 194] width 19 height 19
checkbox input "true"
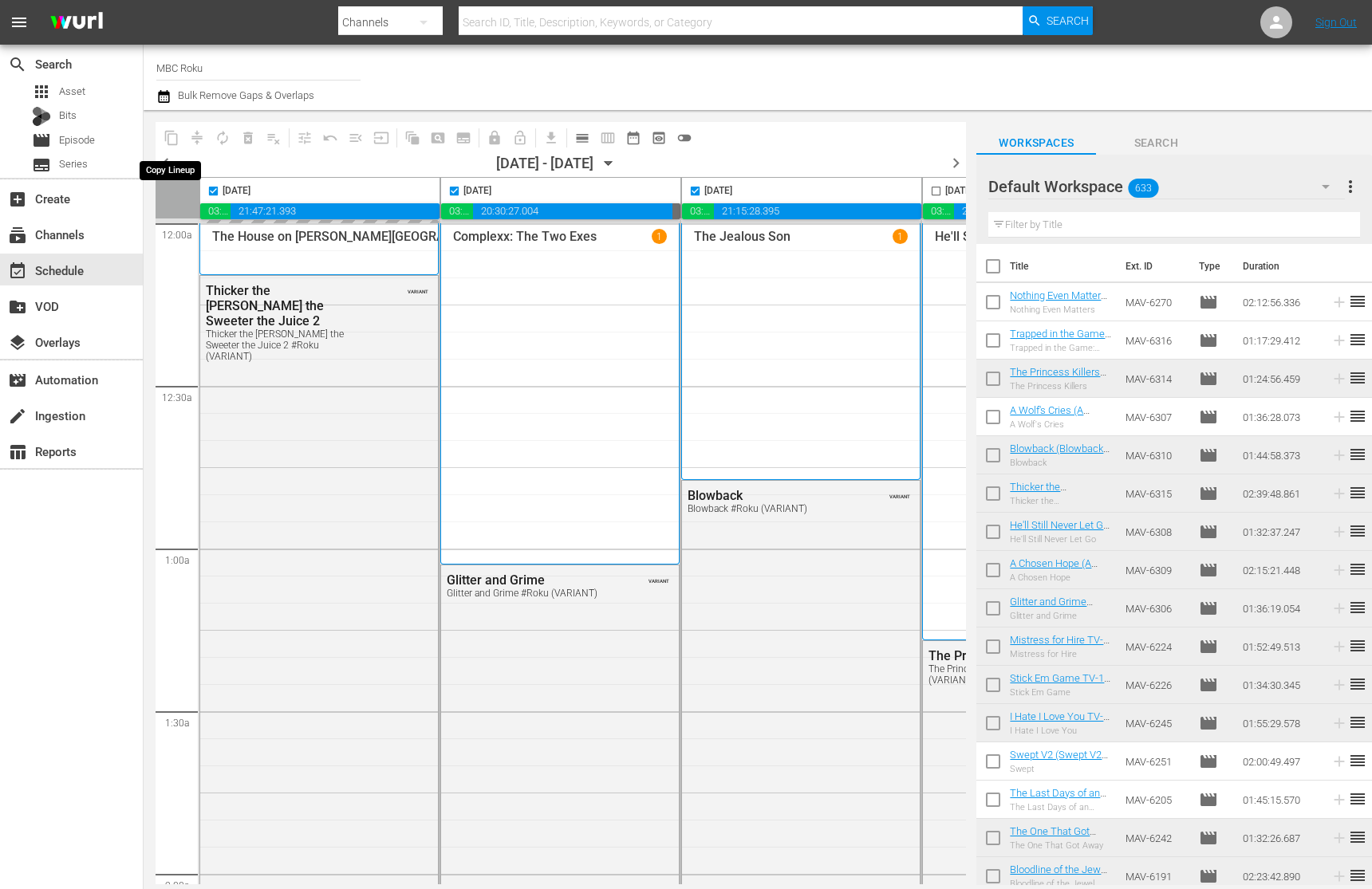
click at [176, 141] on span "content_copy" at bounding box center [171, 137] width 26 height 26
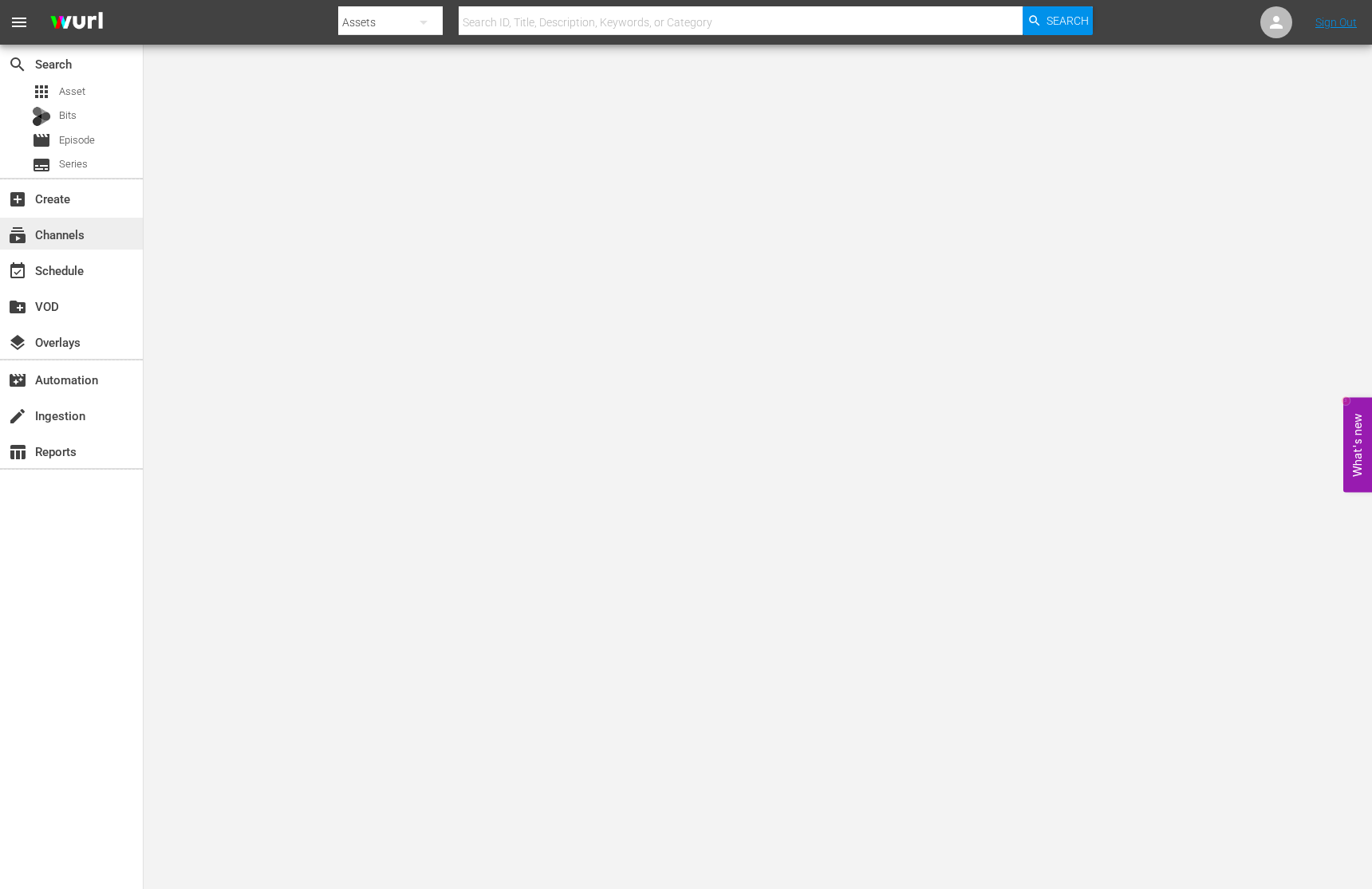
click at [95, 242] on div "subscriptions Channels" at bounding box center [71, 234] width 143 height 32
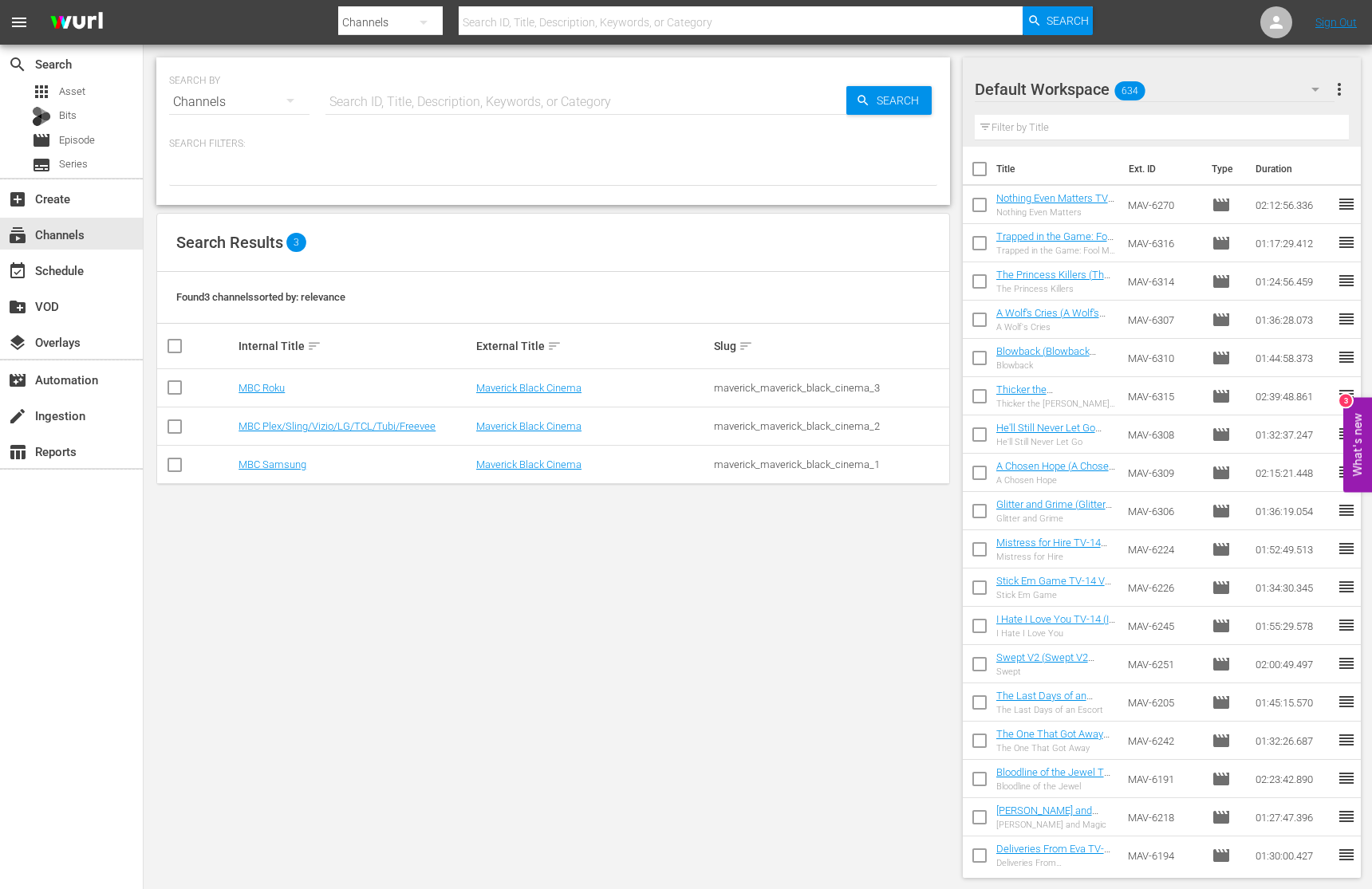
click at [278, 395] on td "MBC Roku" at bounding box center [355, 388] width 237 height 38
click at [274, 389] on link "MBC Roku" at bounding box center [262, 387] width 46 height 12
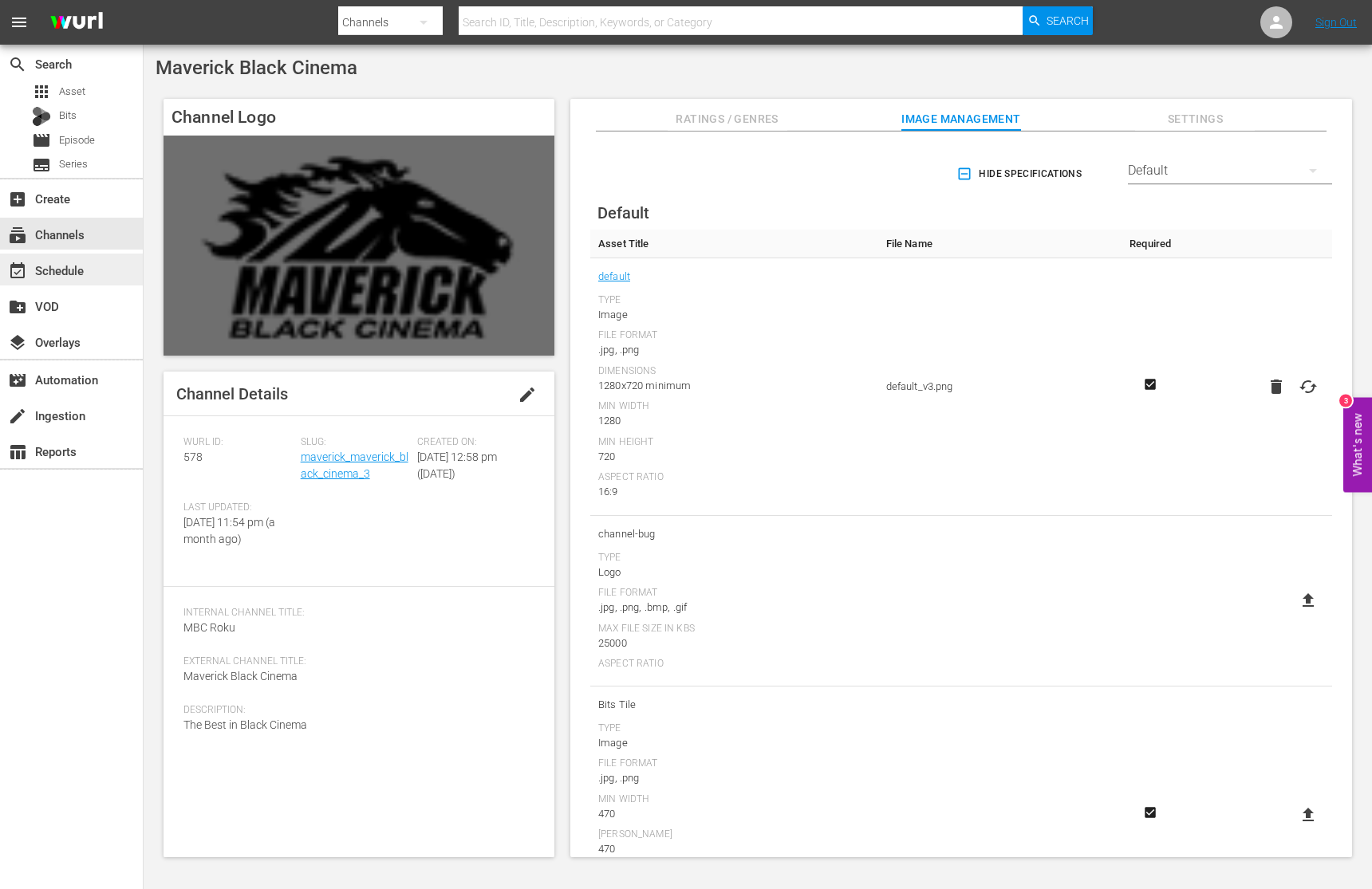
click at [94, 276] on div "event_available Schedule" at bounding box center [71, 270] width 143 height 32
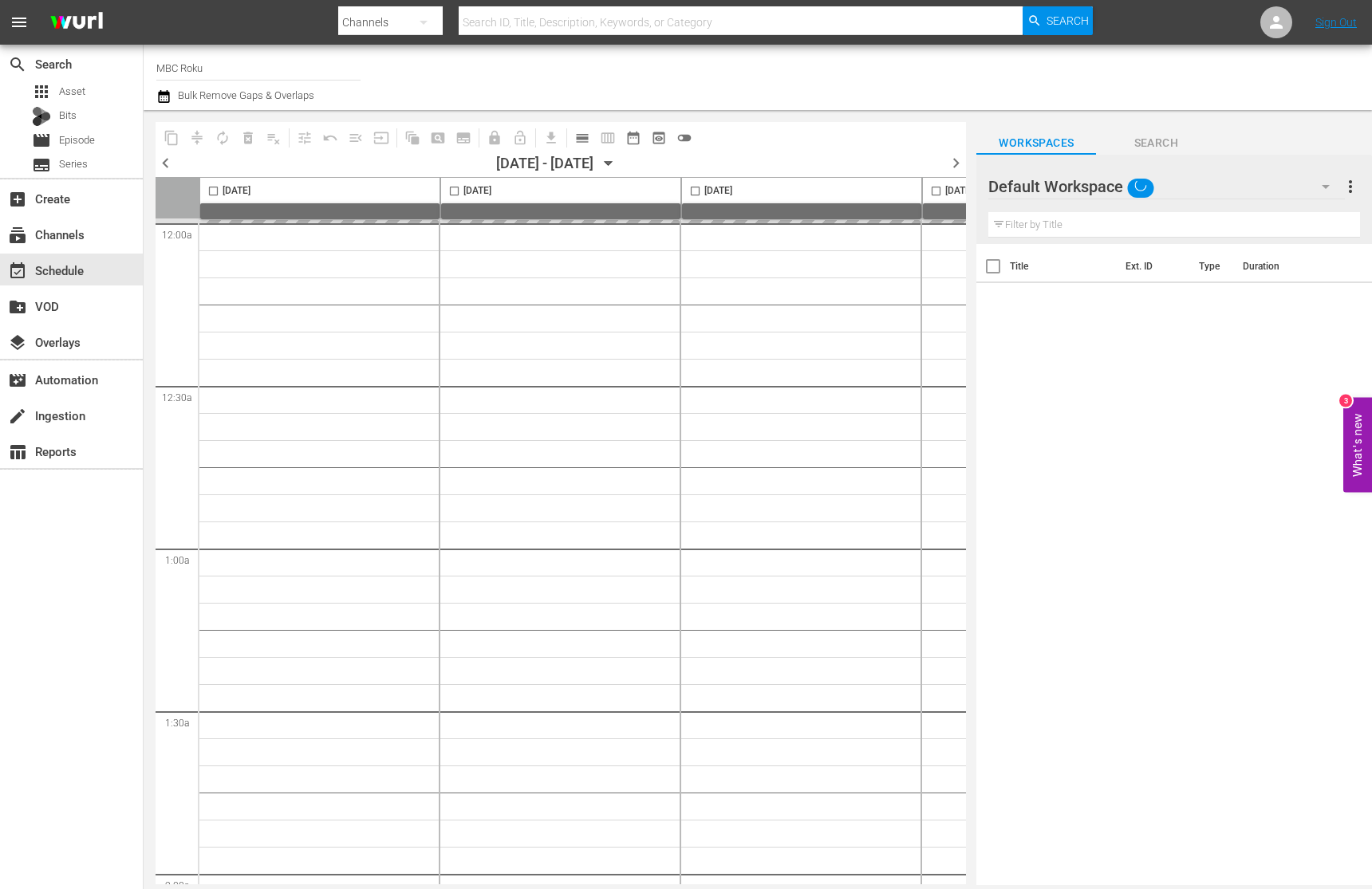
click at [618, 162] on icon "button" at bounding box center [609, 163] width 18 height 18
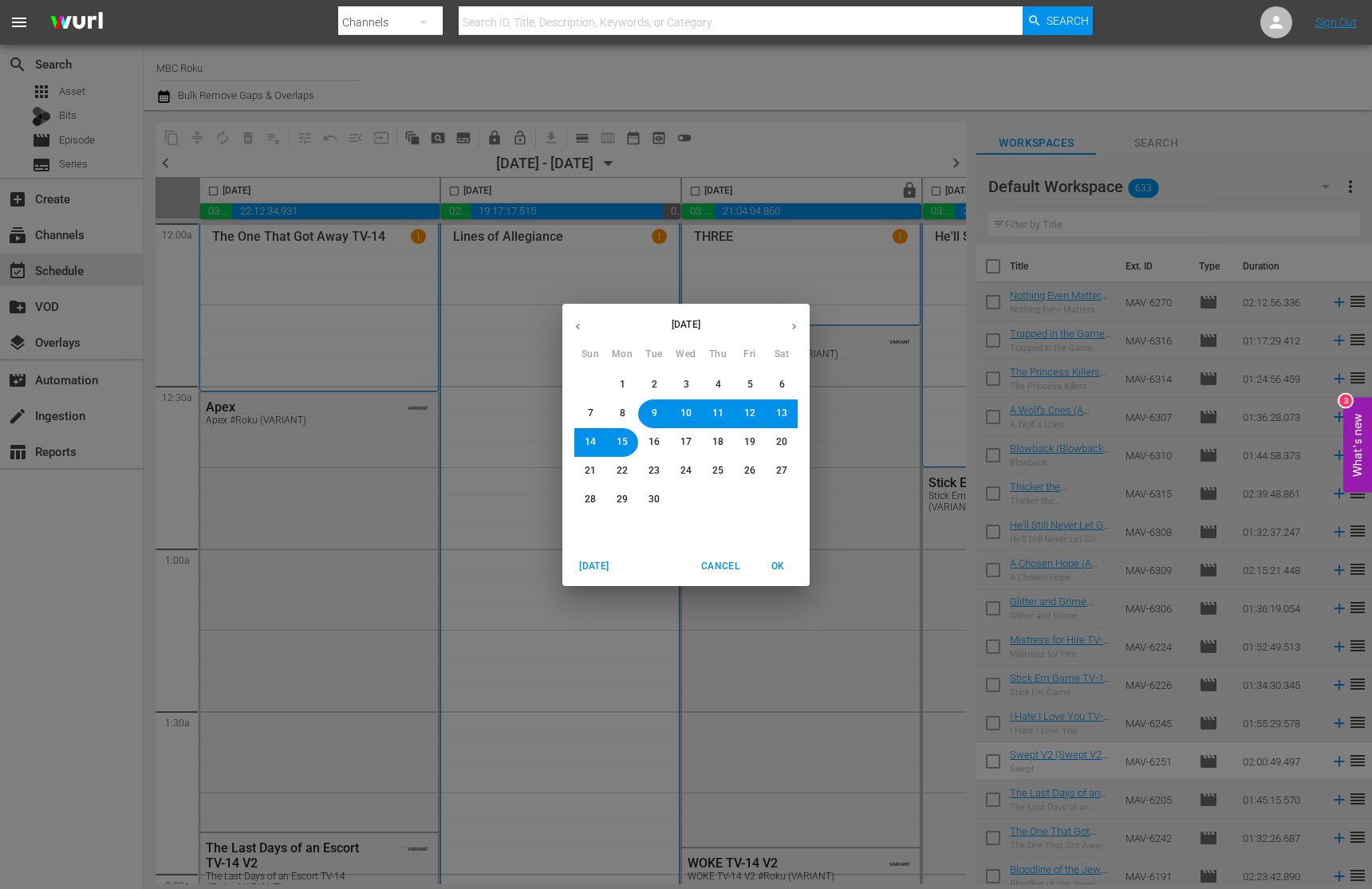
click at [797, 328] on icon "button" at bounding box center [794, 326] width 12 height 12
click at [724, 384] on button "2" at bounding box center [718, 386] width 29 height 29
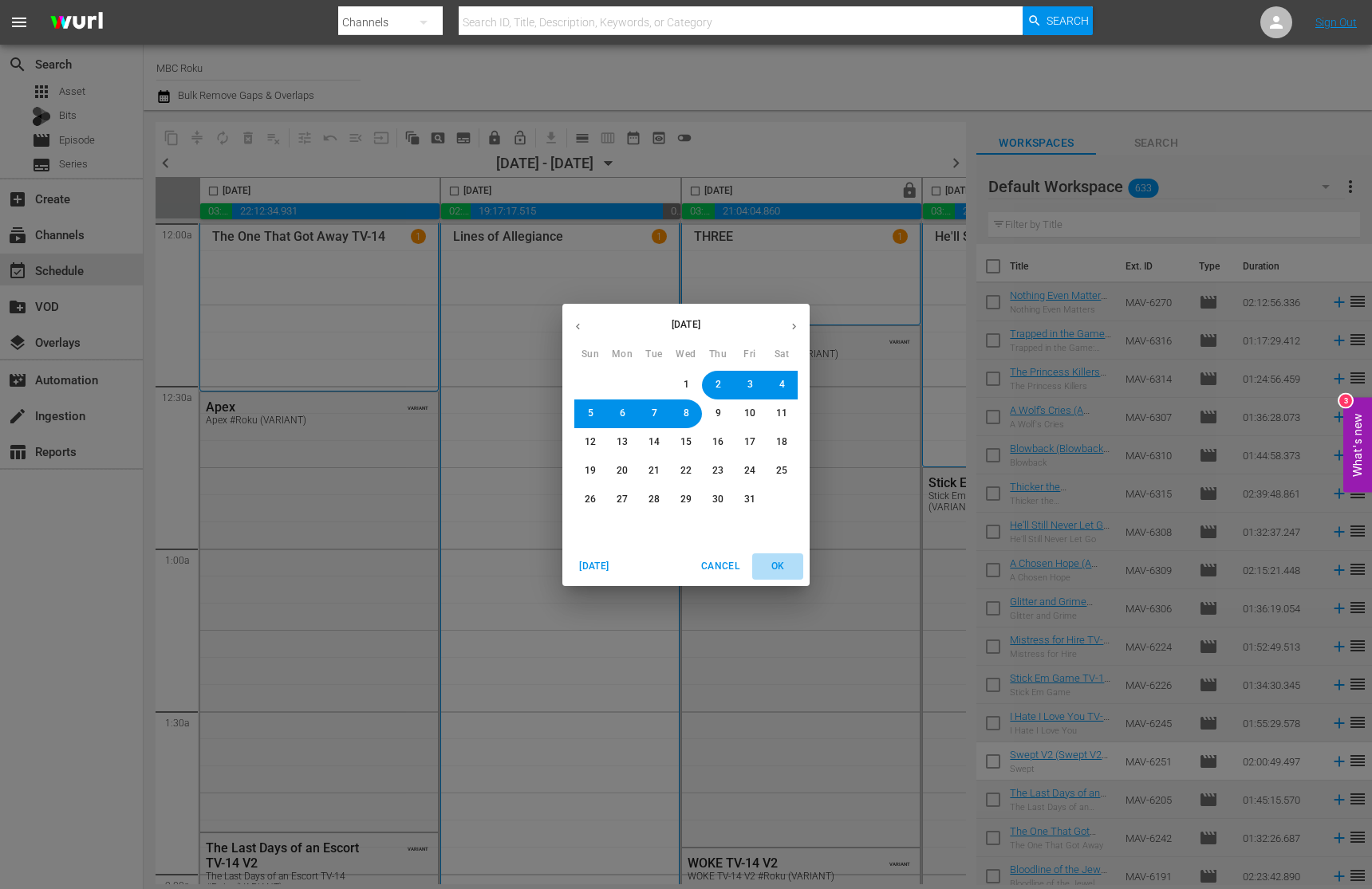
click at [790, 570] on span "OK" at bounding box center [777, 567] width 38 height 17
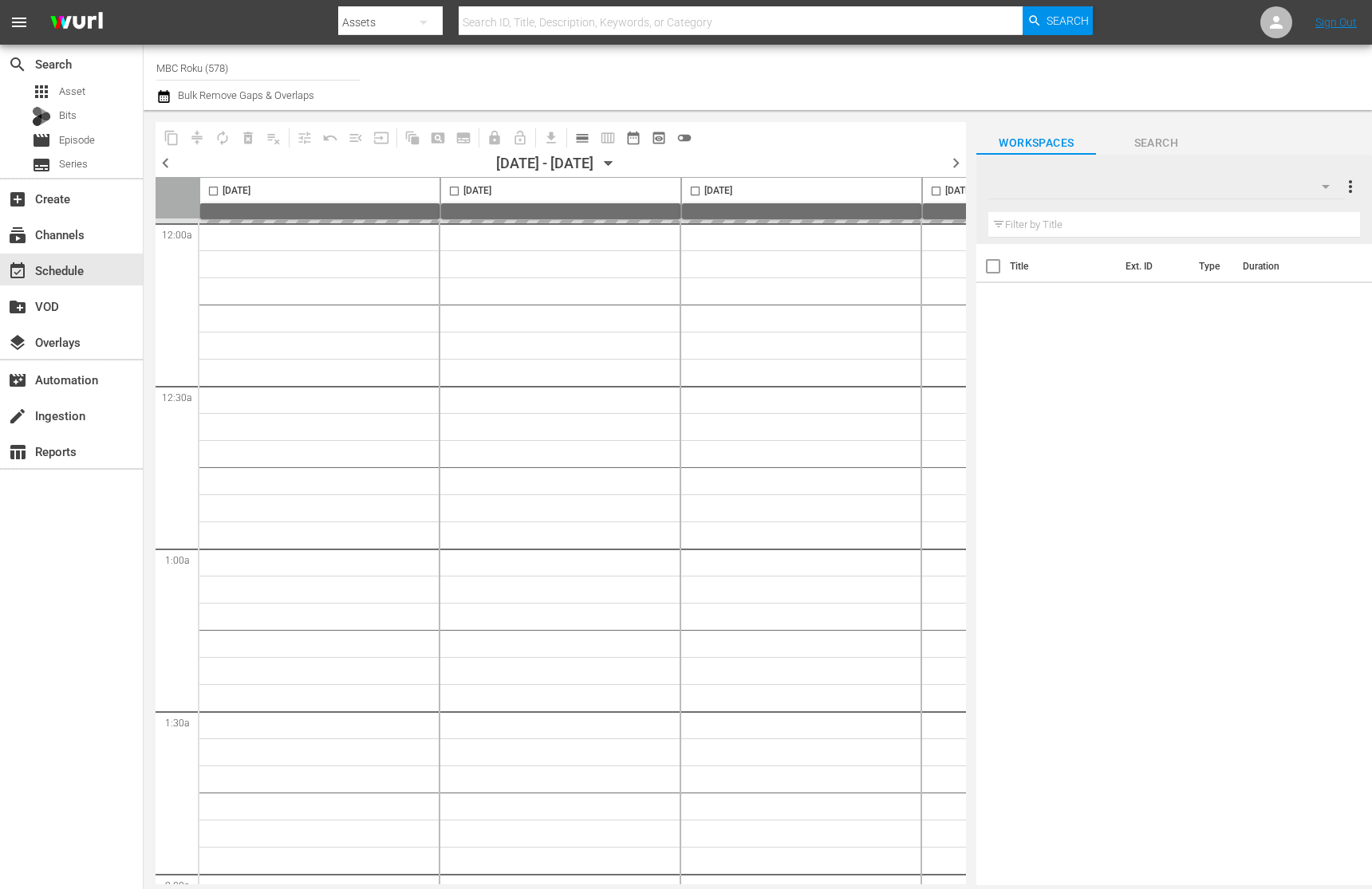
type input "MBC Roku (578)"
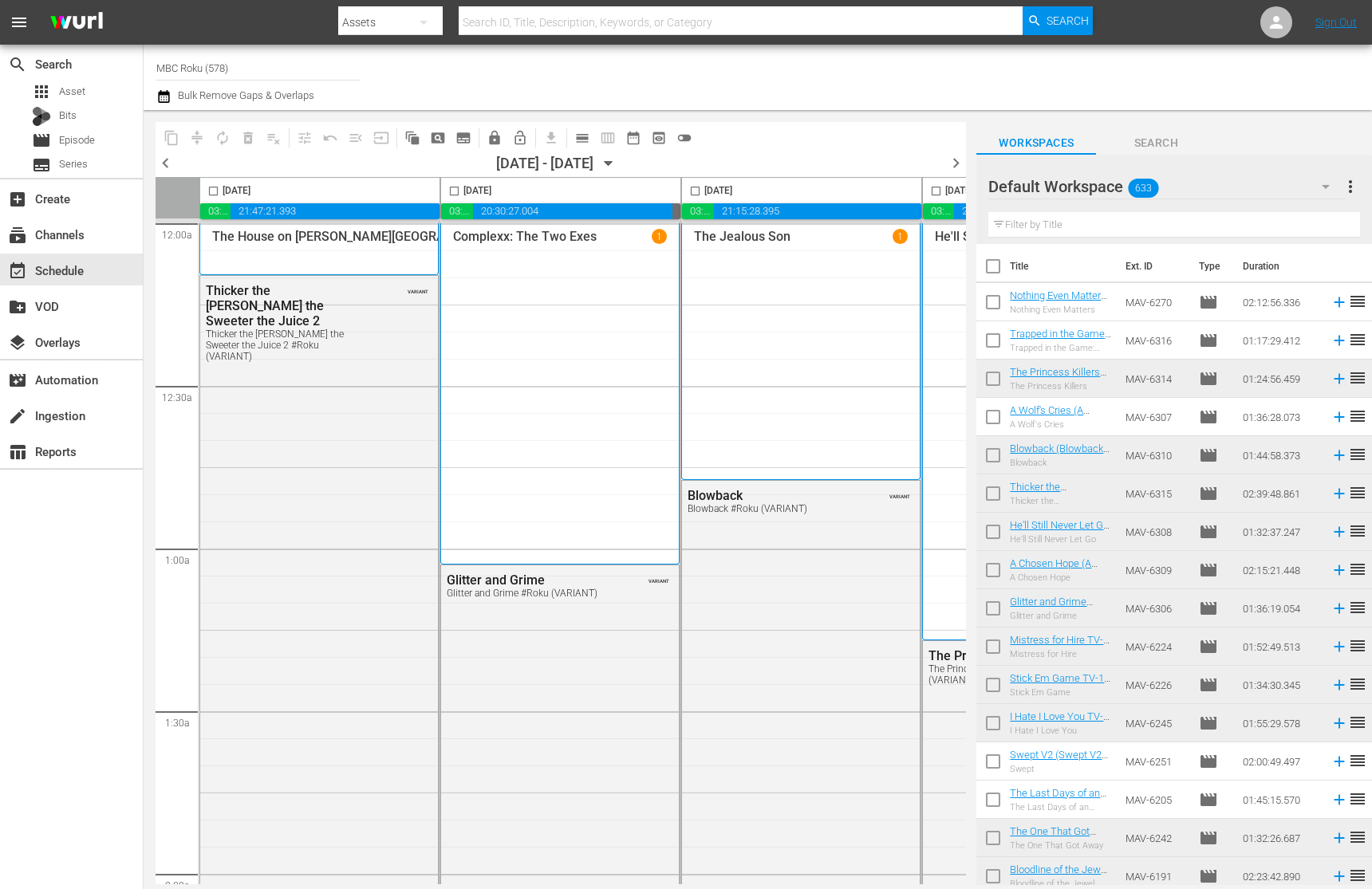
click at [209, 194] on input "checkbox" at bounding box center [213, 194] width 19 height 19
checkbox input "true"
drag, startPoint x: 459, startPoint y: 194, endPoint x: 738, endPoint y: 171, distance: 279.9
click at [459, 194] on input "checkbox" at bounding box center [454, 194] width 19 height 19
checkbox input "true"
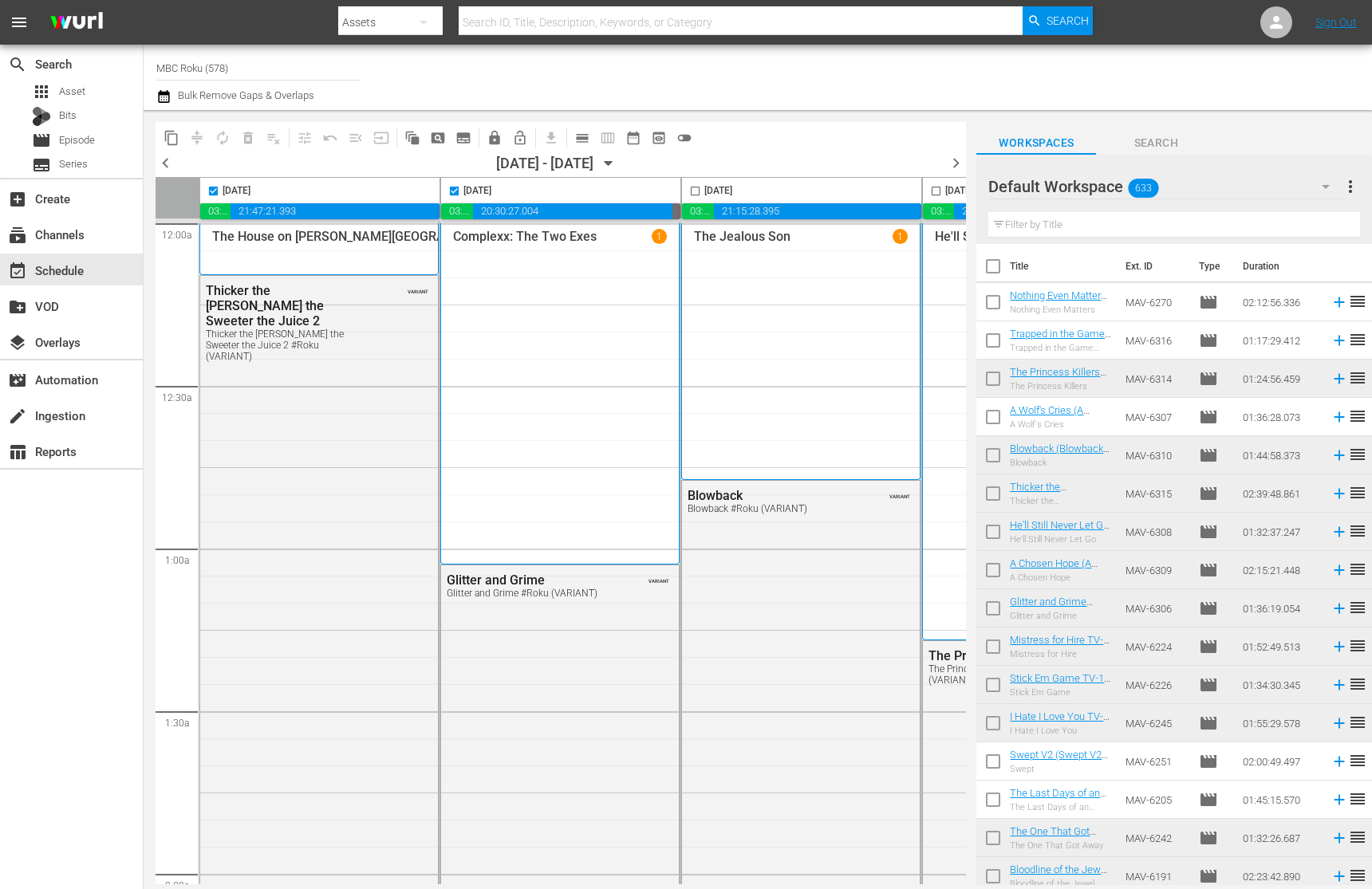
click at [698, 192] on input "checkbox" at bounding box center [695, 194] width 19 height 19
checkbox input "true"
click at [173, 135] on span "content_copy" at bounding box center [171, 138] width 16 height 16
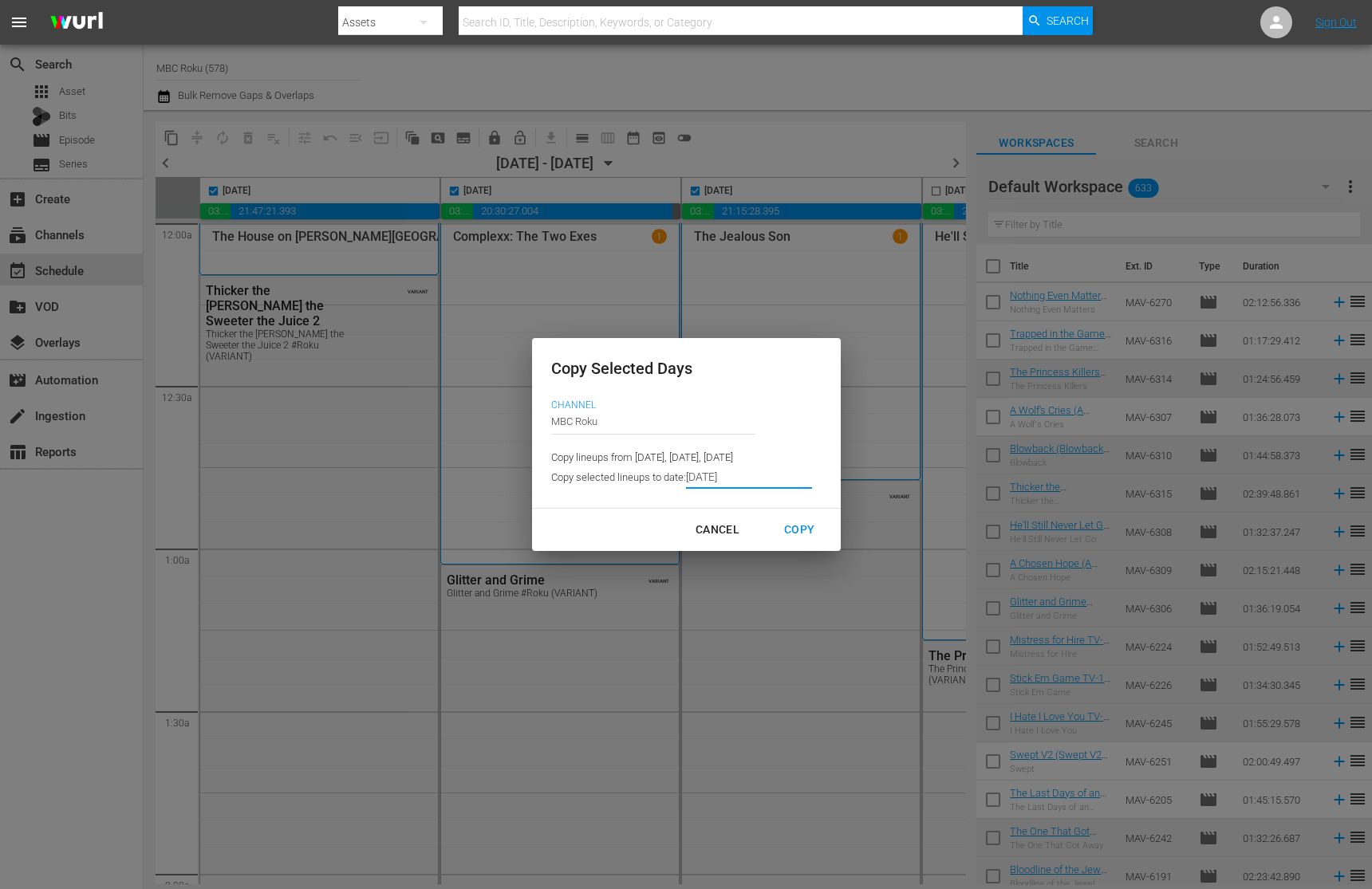
click at [777, 477] on input "[DATE]" at bounding box center [749, 477] width 126 height 24
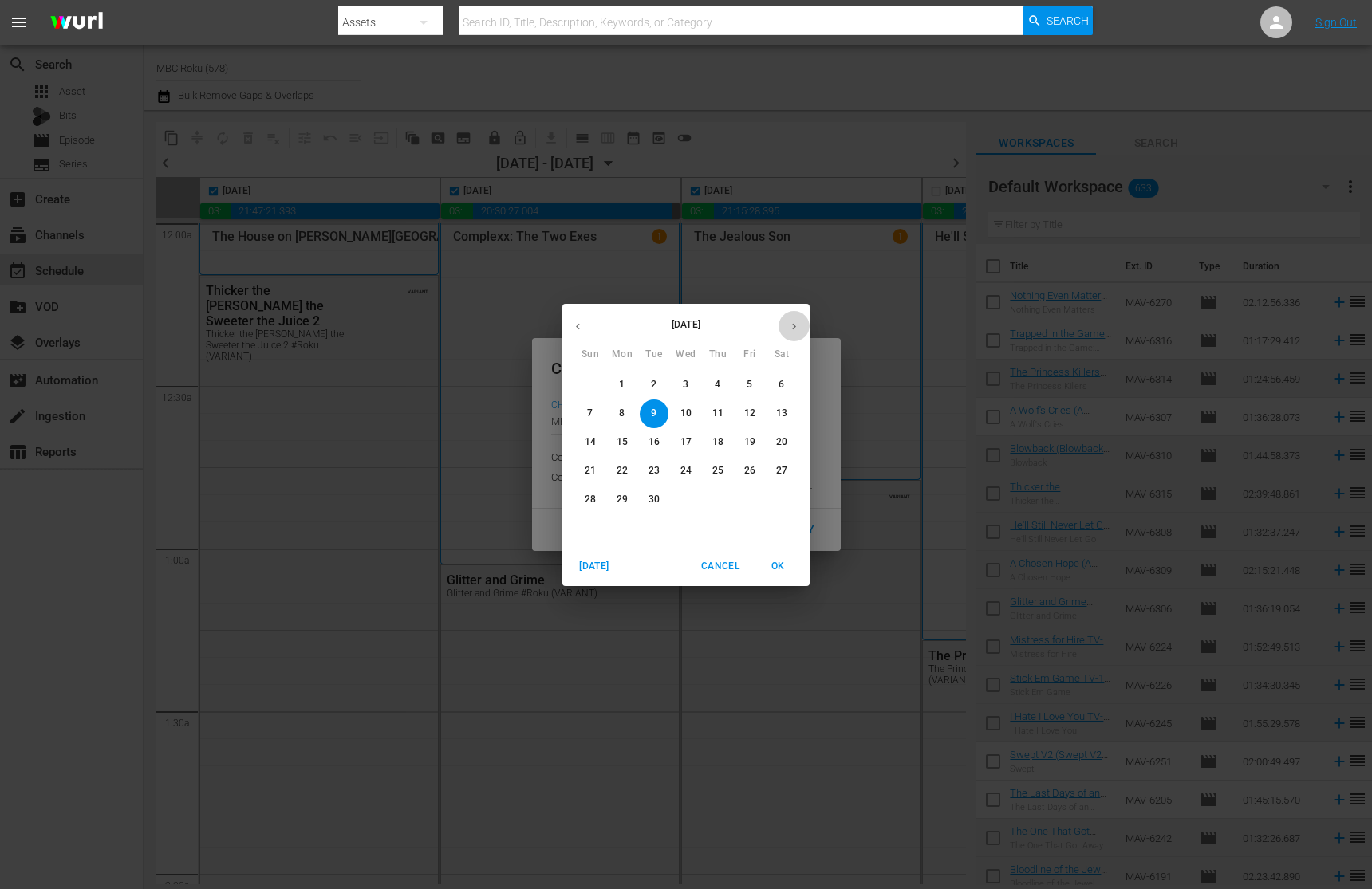
click at [793, 320] on icon "button" at bounding box center [794, 326] width 12 height 12
click at [719, 386] on p "2" at bounding box center [718, 385] width 5 height 13
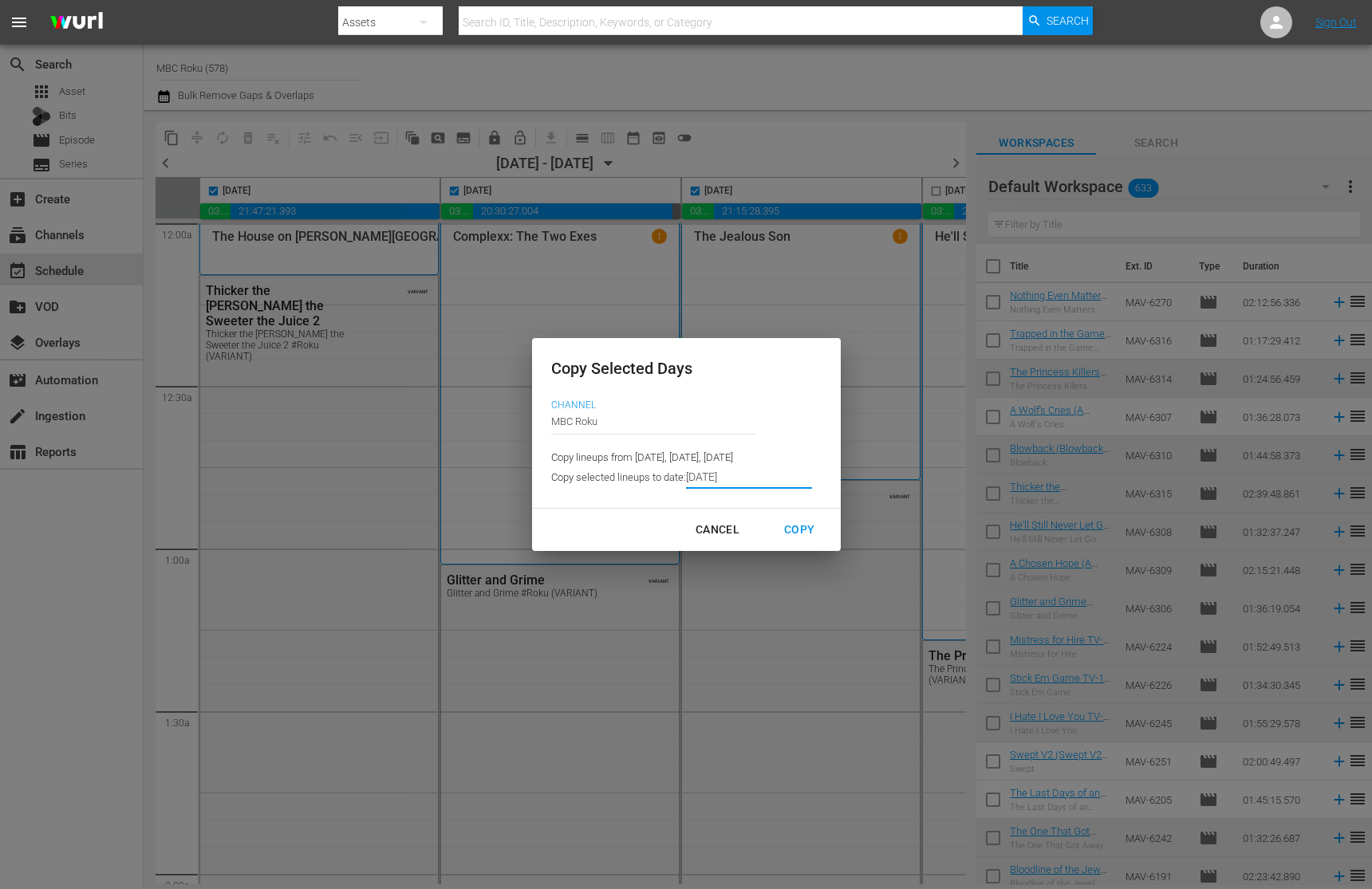
click at [788, 535] on div "Copy" at bounding box center [799, 530] width 56 height 20
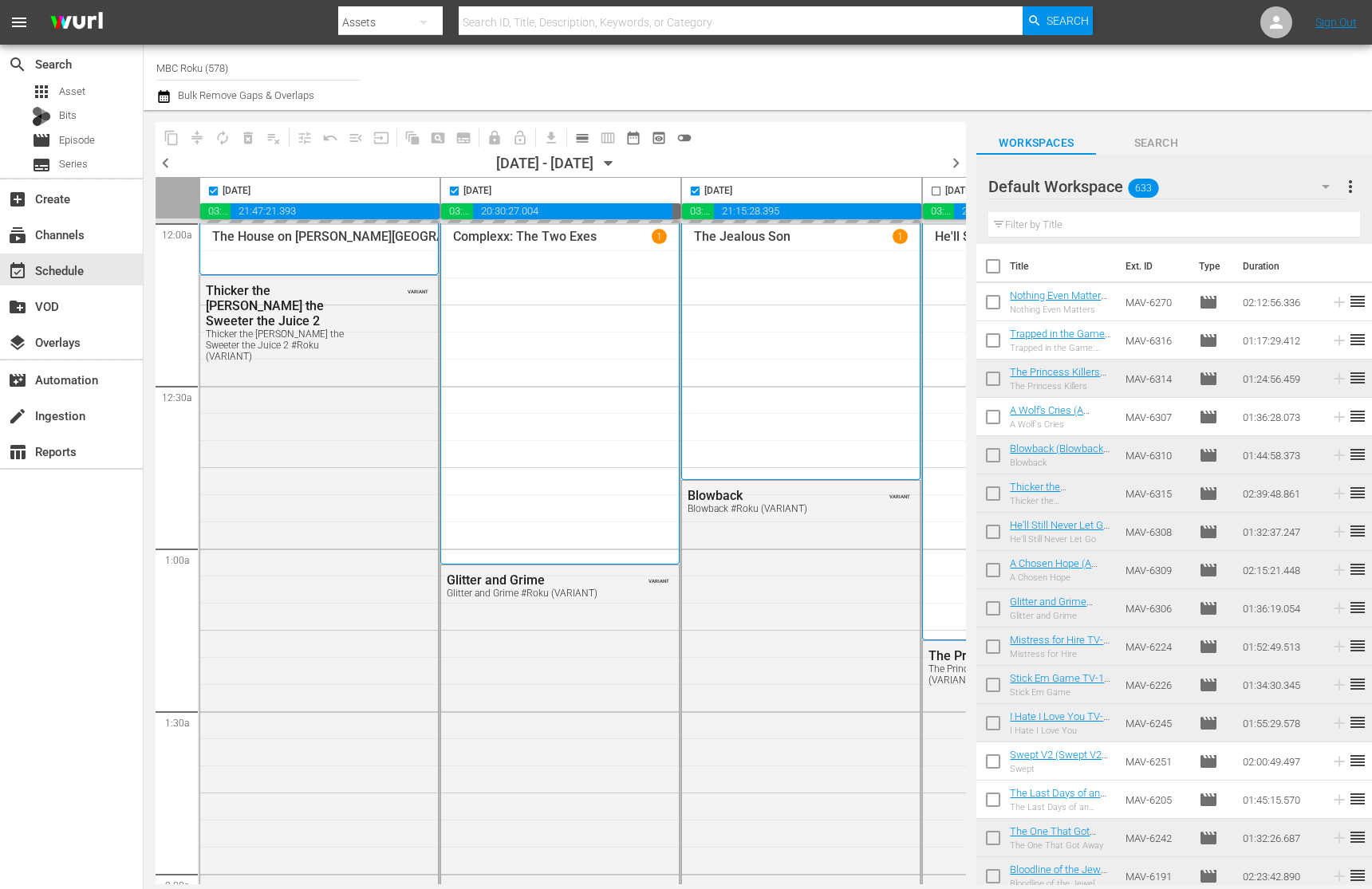
type input "[DATE]"
click at [618, 163] on icon "button" at bounding box center [609, 163] width 18 height 18
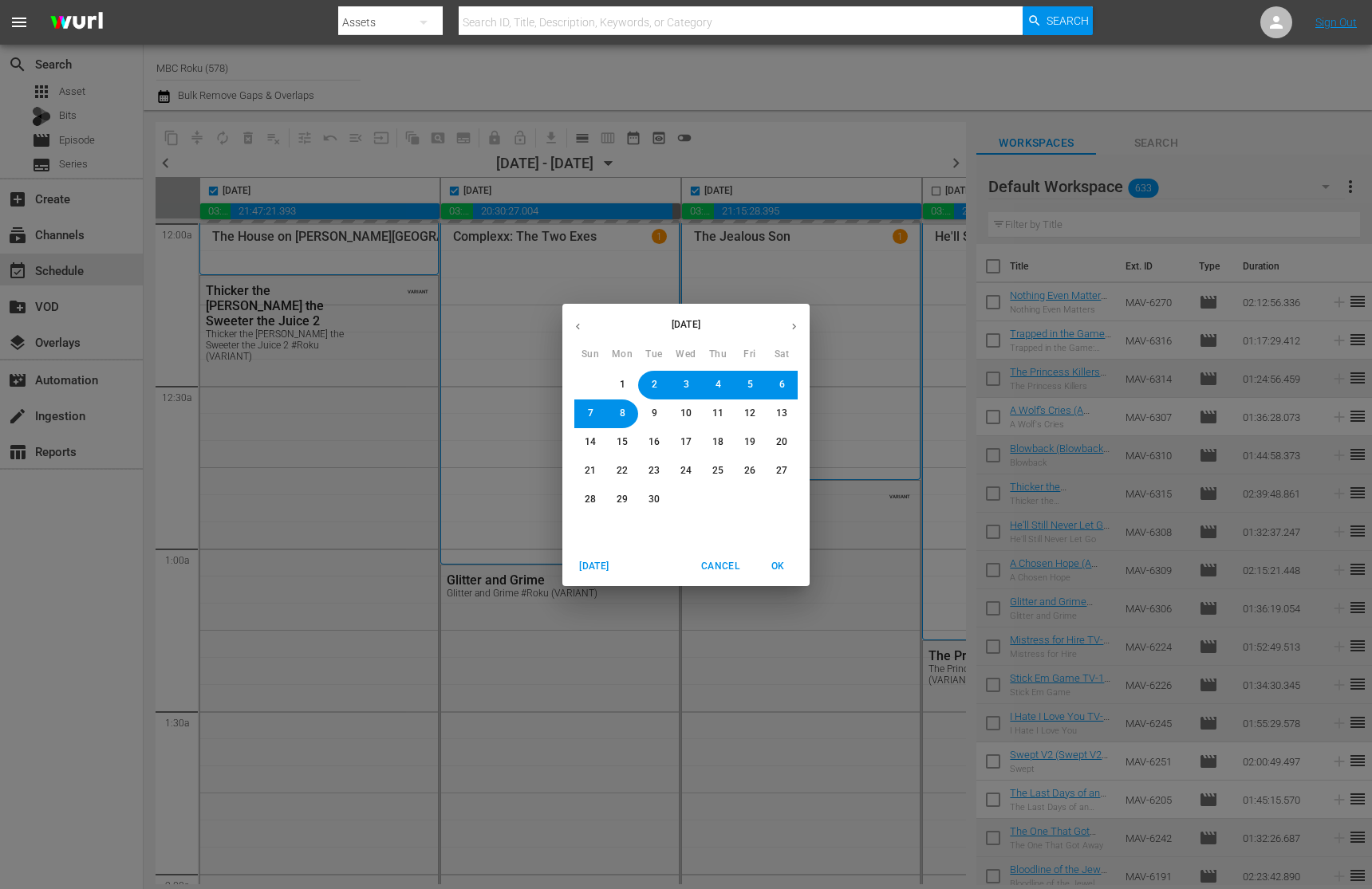
click at [789, 323] on icon "button" at bounding box center [794, 326] width 12 height 12
click at [581, 327] on icon "button" at bounding box center [578, 326] width 12 height 12
click at [664, 416] on button "9" at bounding box center [654, 414] width 29 height 29
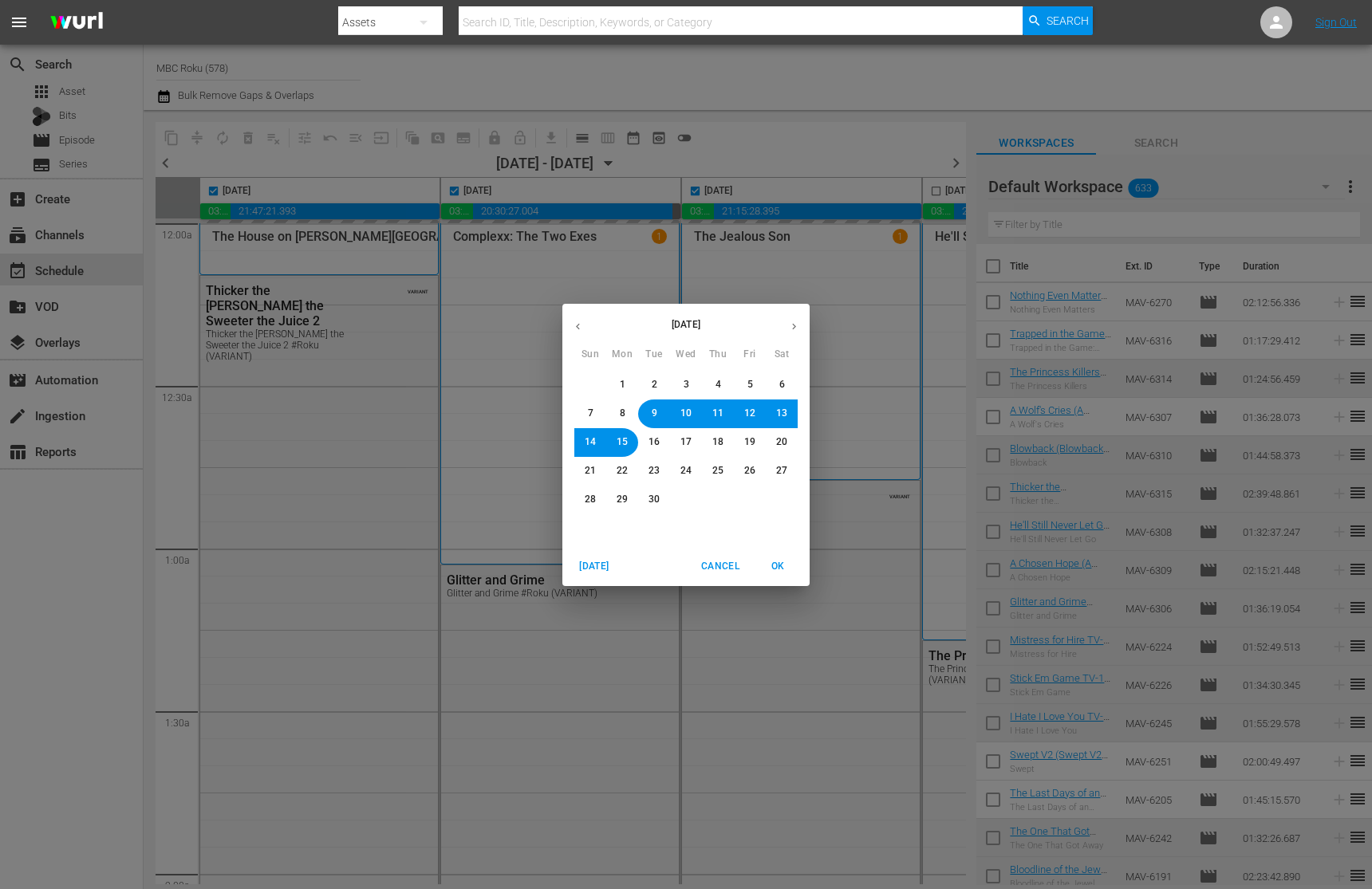
click at [779, 573] on span "OK" at bounding box center [777, 567] width 38 height 17
checkbox input "false"
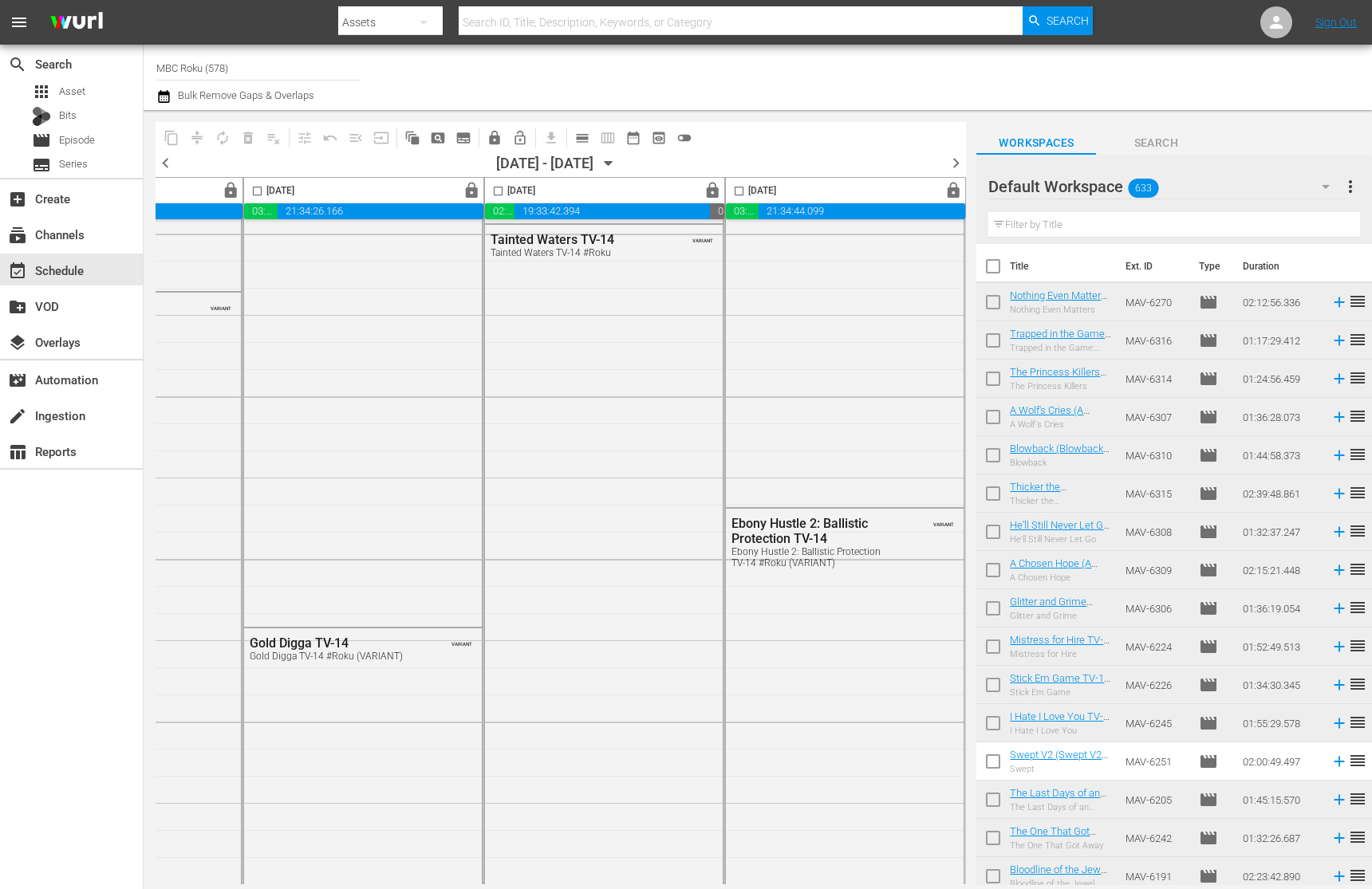
scroll to position [0, 925]
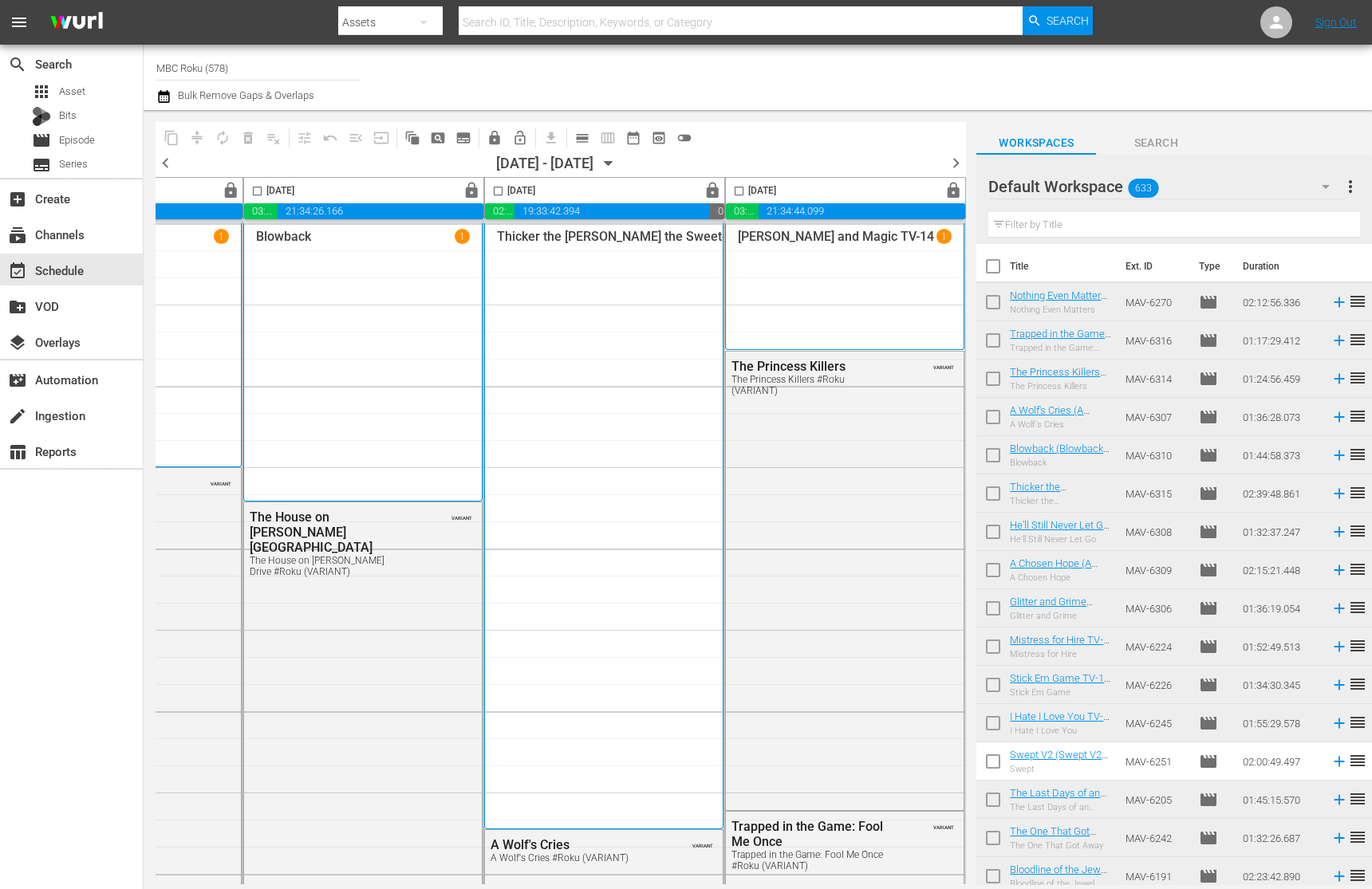
click at [612, 162] on icon "button" at bounding box center [609, 163] width 7 height 4
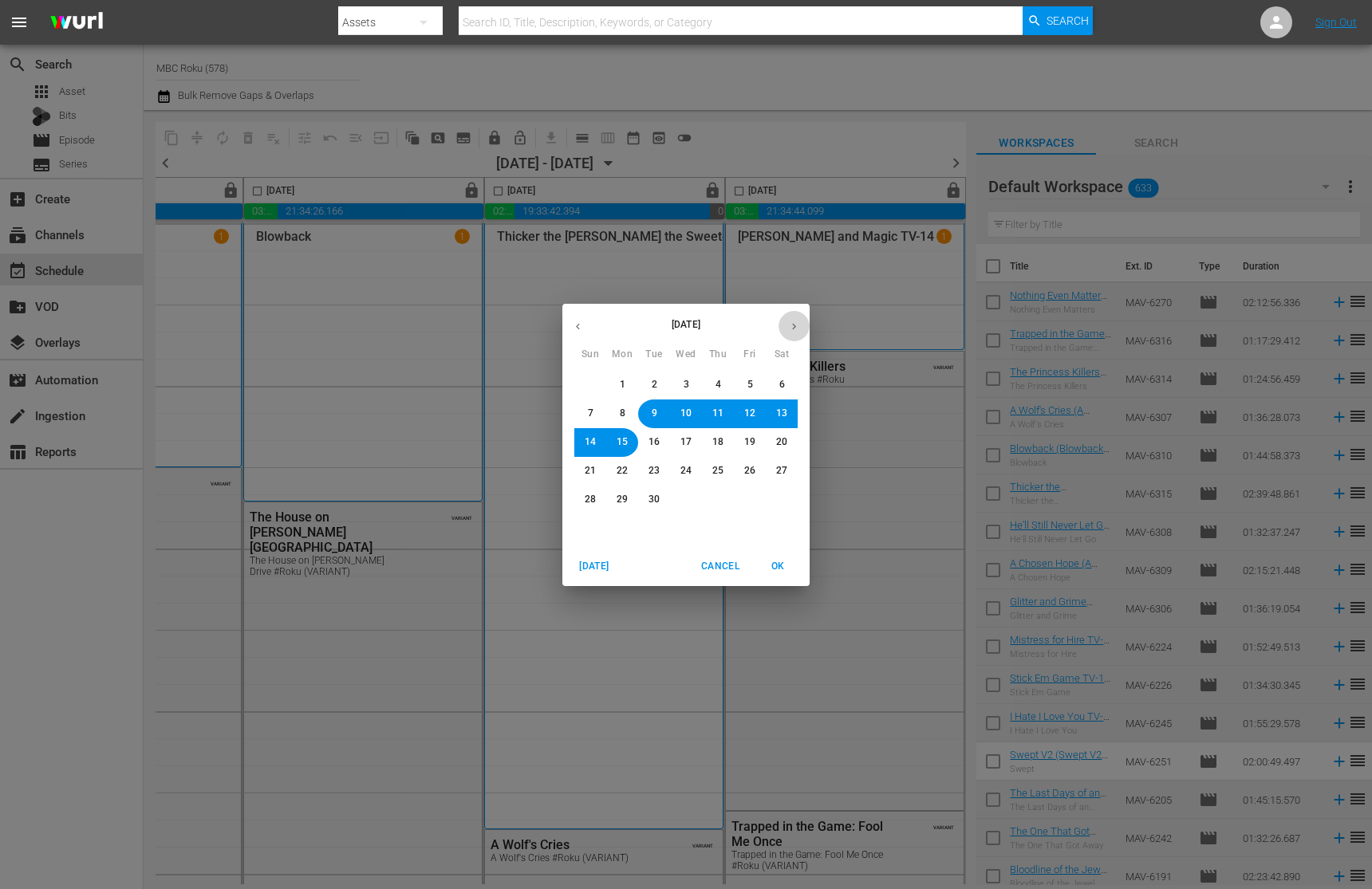
click at [794, 327] on icon "button" at bounding box center [794, 326] width 4 height 6
click at [710, 390] on button "2" at bounding box center [718, 386] width 29 height 29
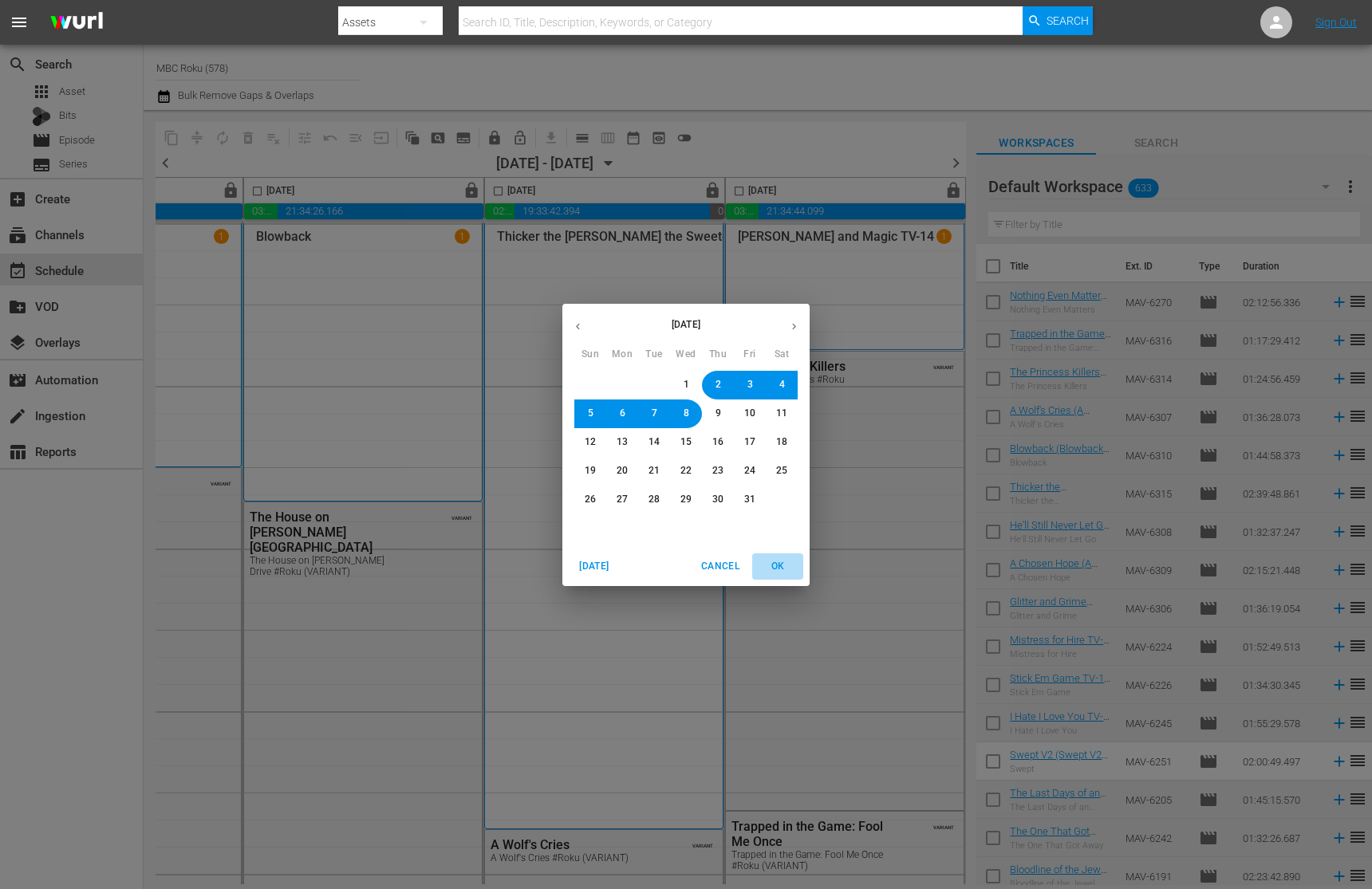
click at [775, 566] on span "OK" at bounding box center [777, 567] width 38 height 17
click at [774, 565] on span "OK" at bounding box center [777, 567] width 38 height 17
